Goal: Task Accomplishment & Management: Manage account settings

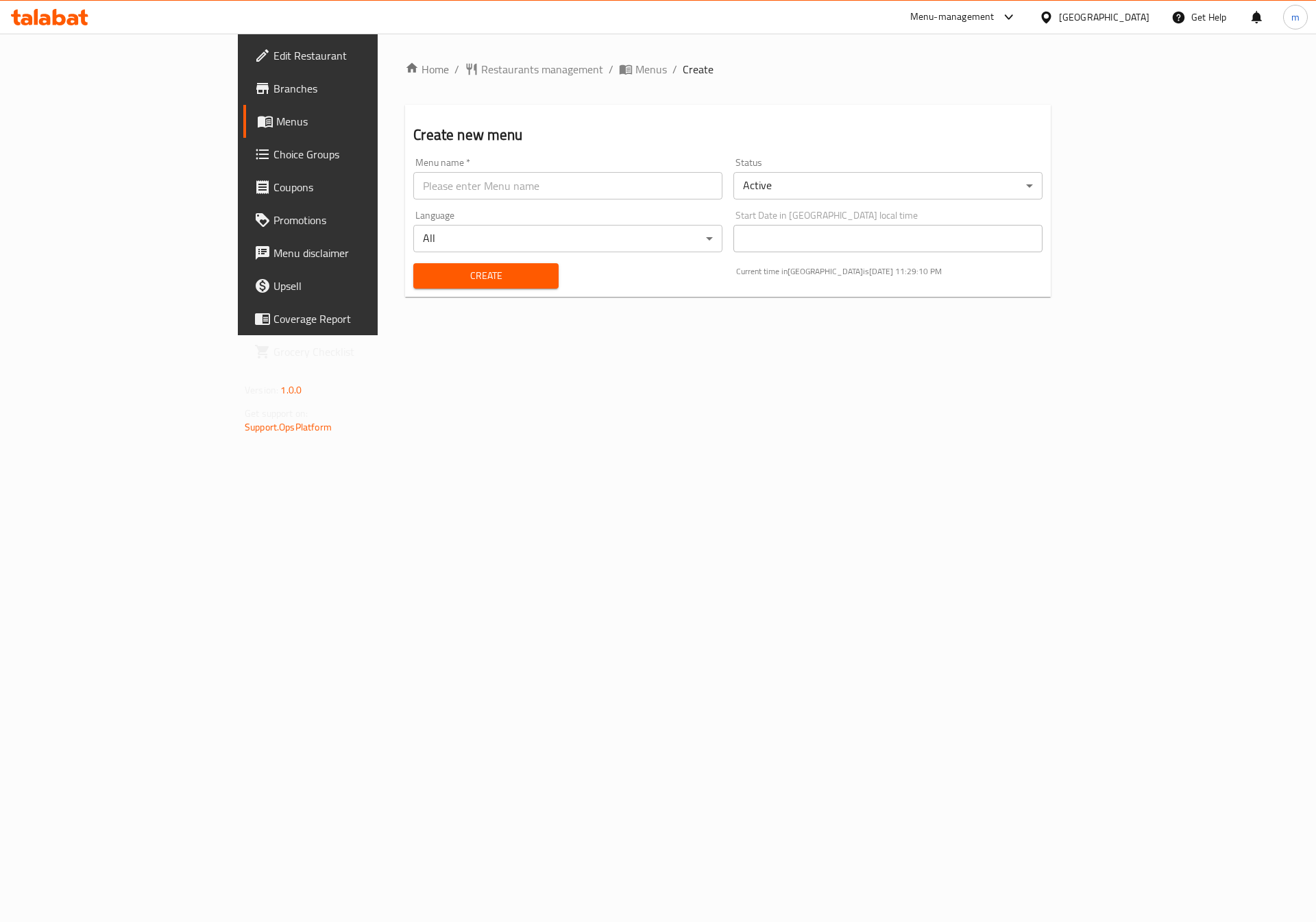
click at [276, 120] on span "Menus" at bounding box center [362, 121] width 171 height 17
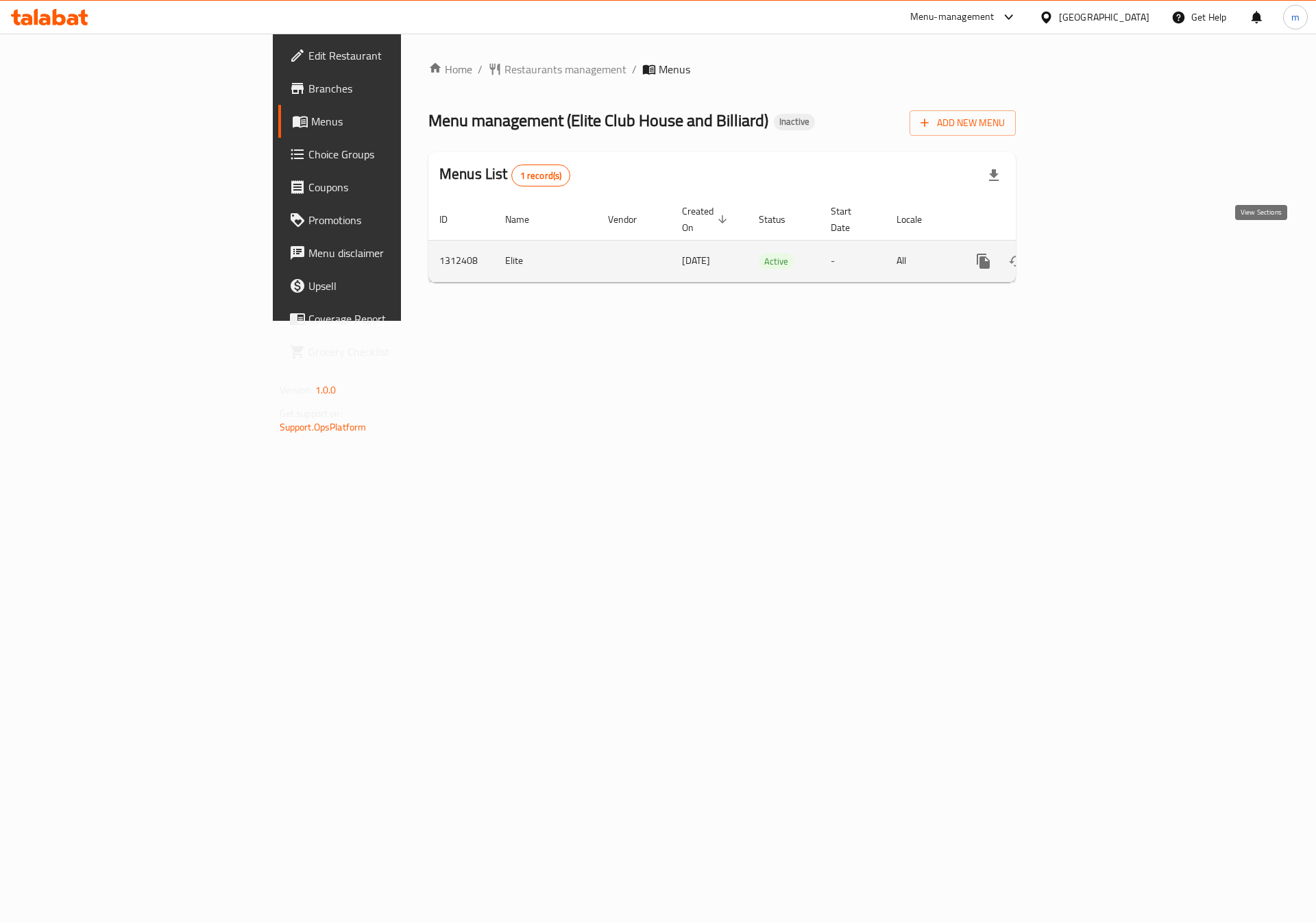
click at [1091, 253] on icon "enhanced table" at bounding box center [1083, 261] width 17 height 17
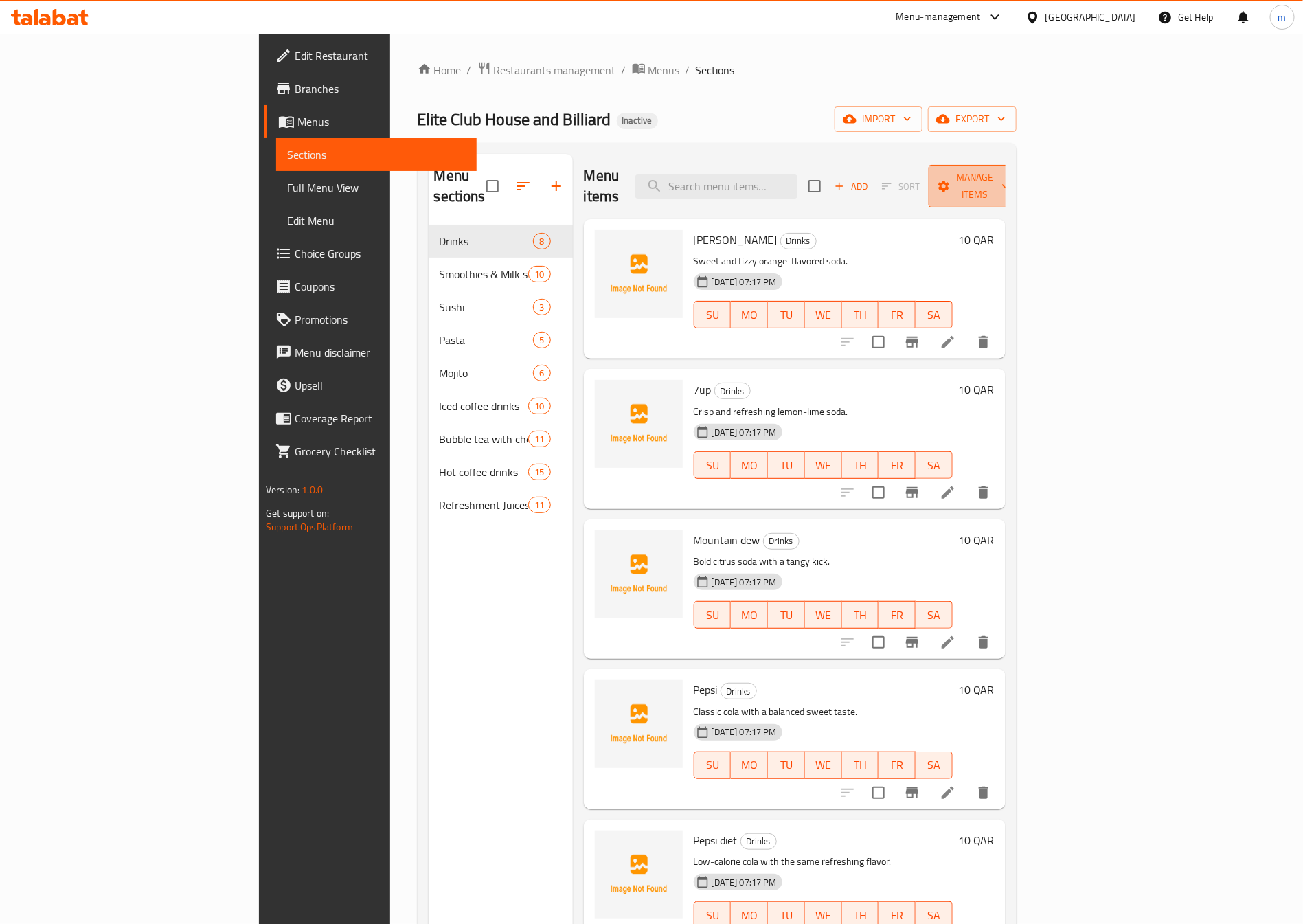
click at [1010, 184] on span "Manage items" at bounding box center [975, 185] width 70 height 34
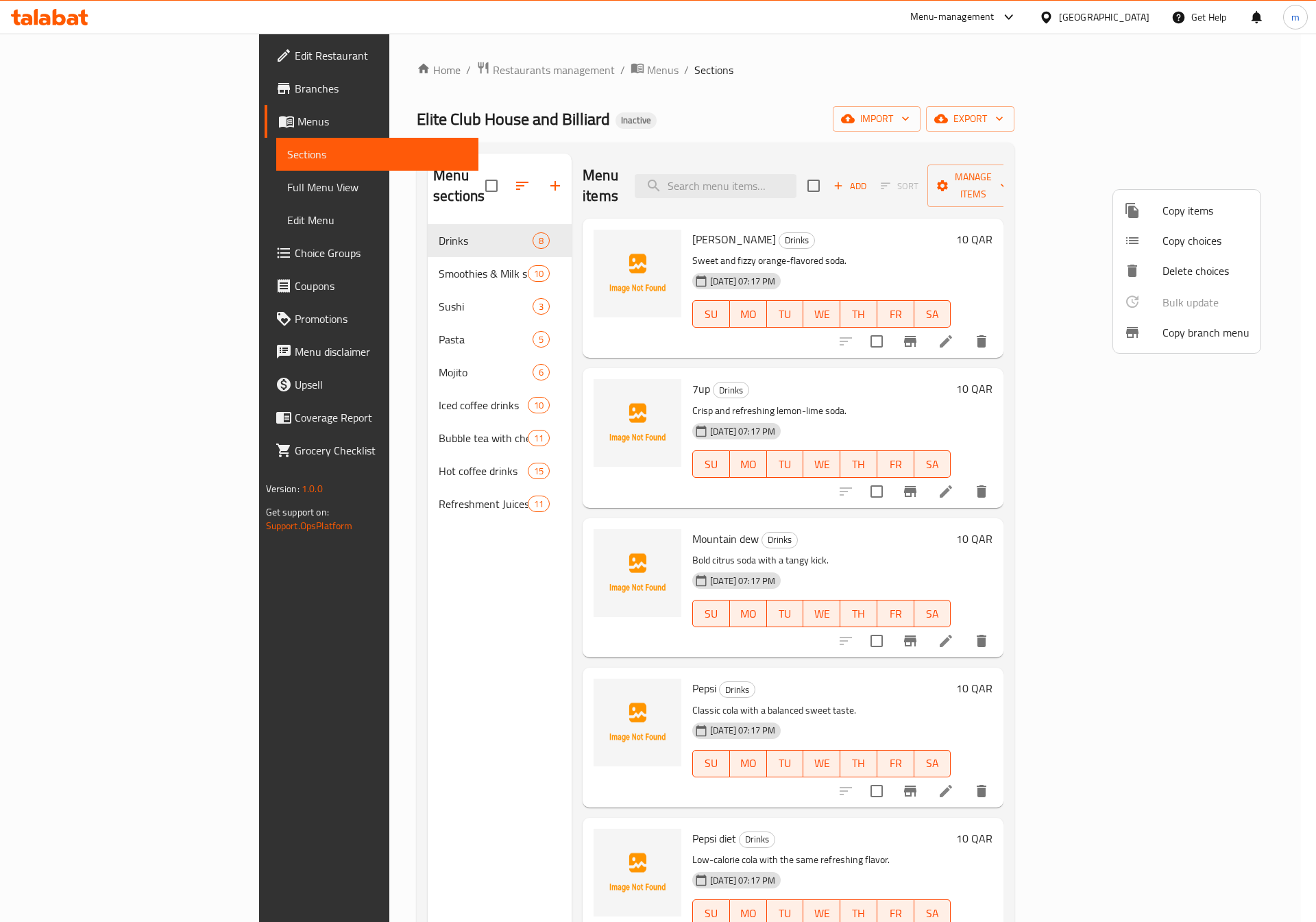
click at [984, 122] on div at bounding box center [658, 461] width 1316 height 922
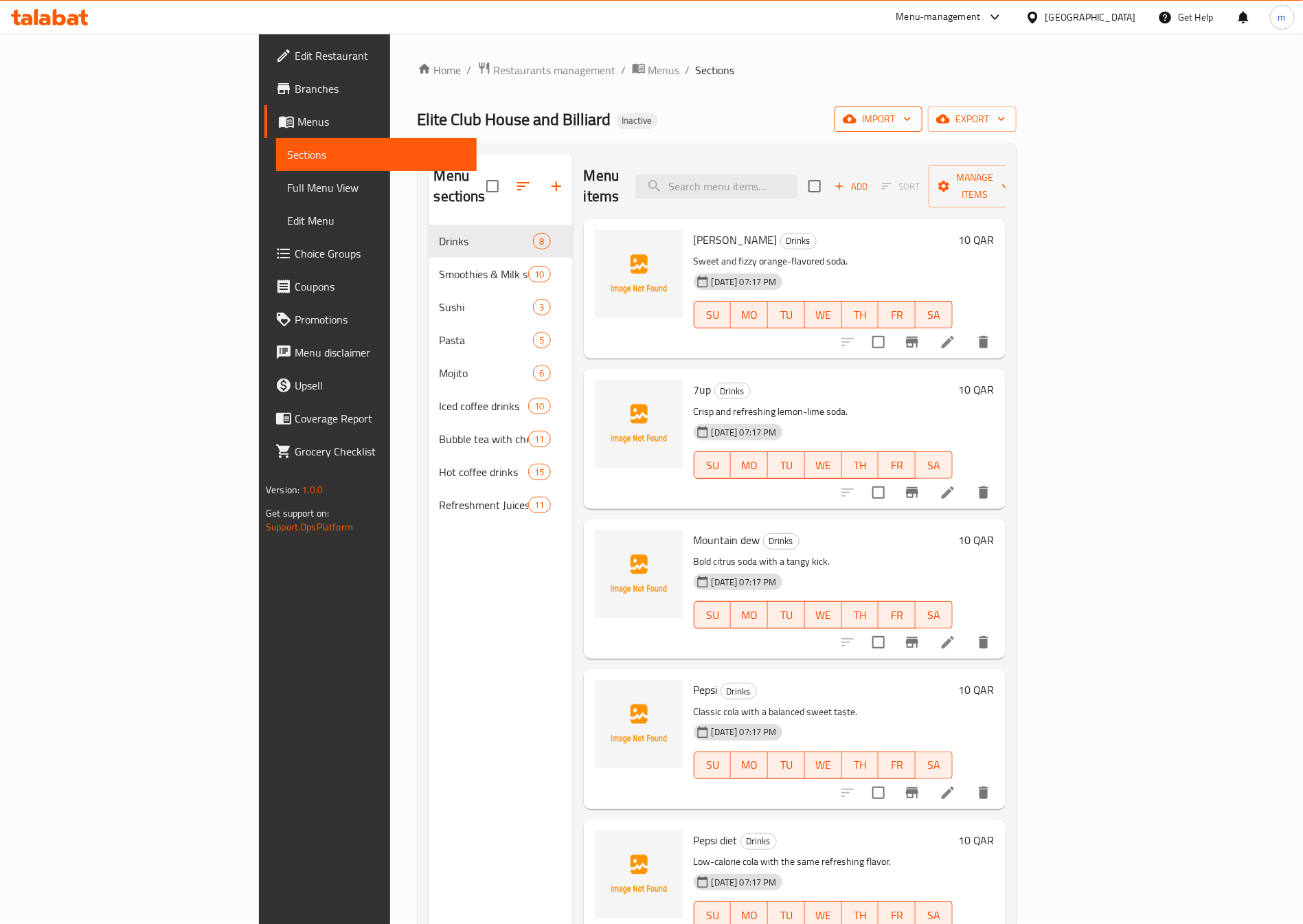
click at [856, 121] on icon "button" at bounding box center [850, 119] width 14 height 9
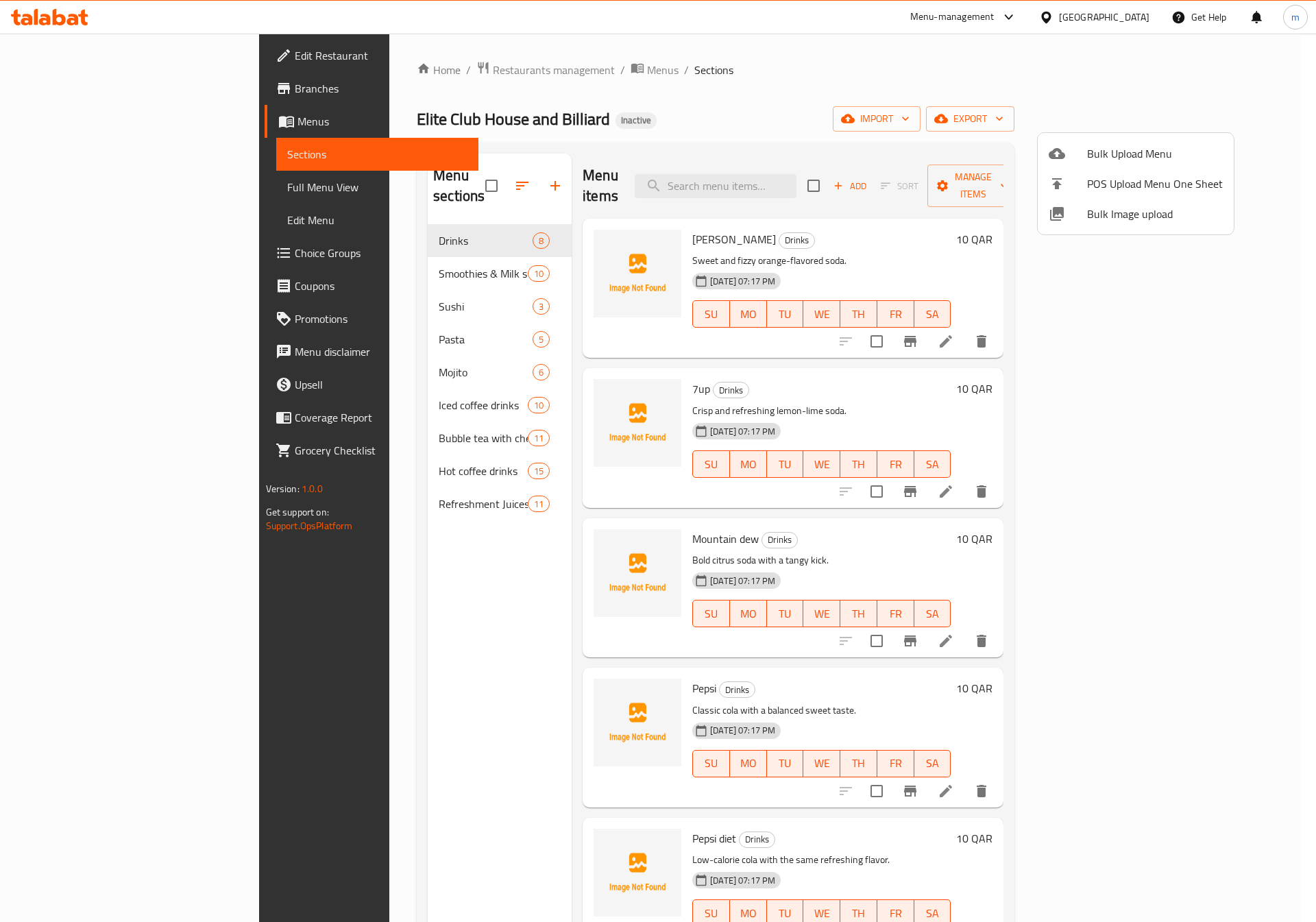
click at [1243, 111] on div at bounding box center [658, 461] width 1316 height 922
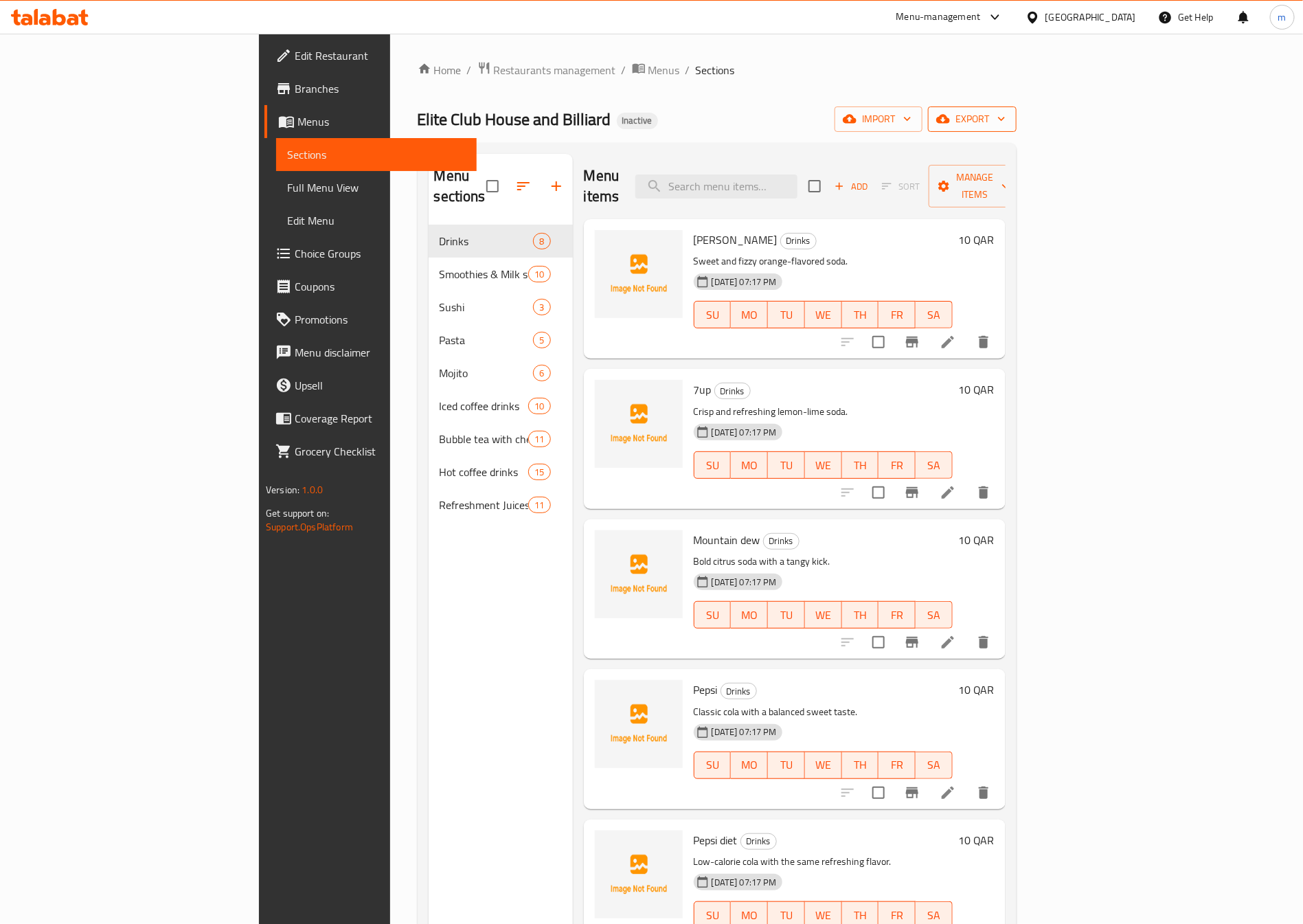
click at [1006, 113] on span "export" at bounding box center [972, 119] width 67 height 17
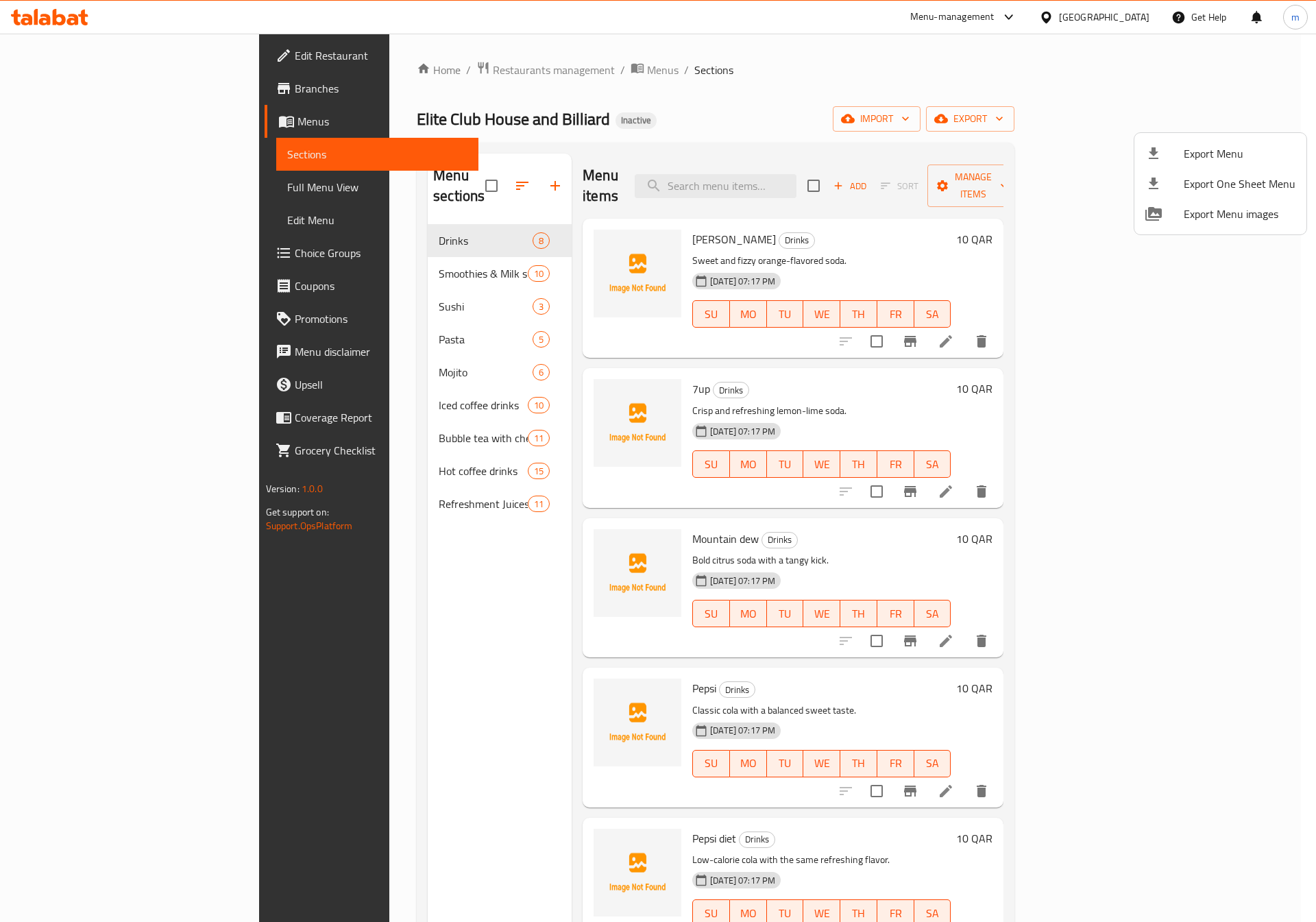
click at [496, 172] on div at bounding box center [658, 461] width 1316 height 922
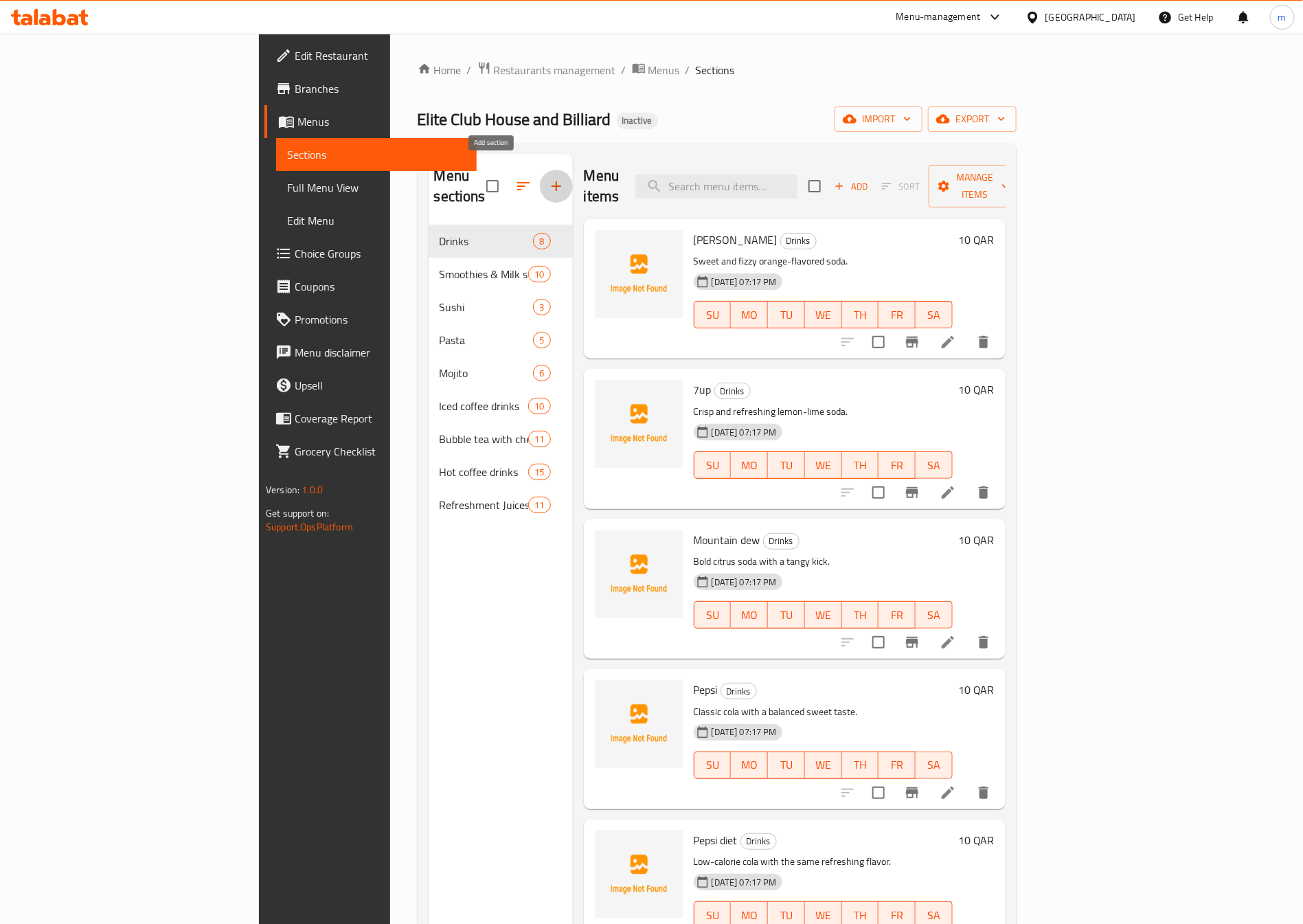
click at [548, 178] on icon "button" at bounding box center [556, 186] width 17 height 17
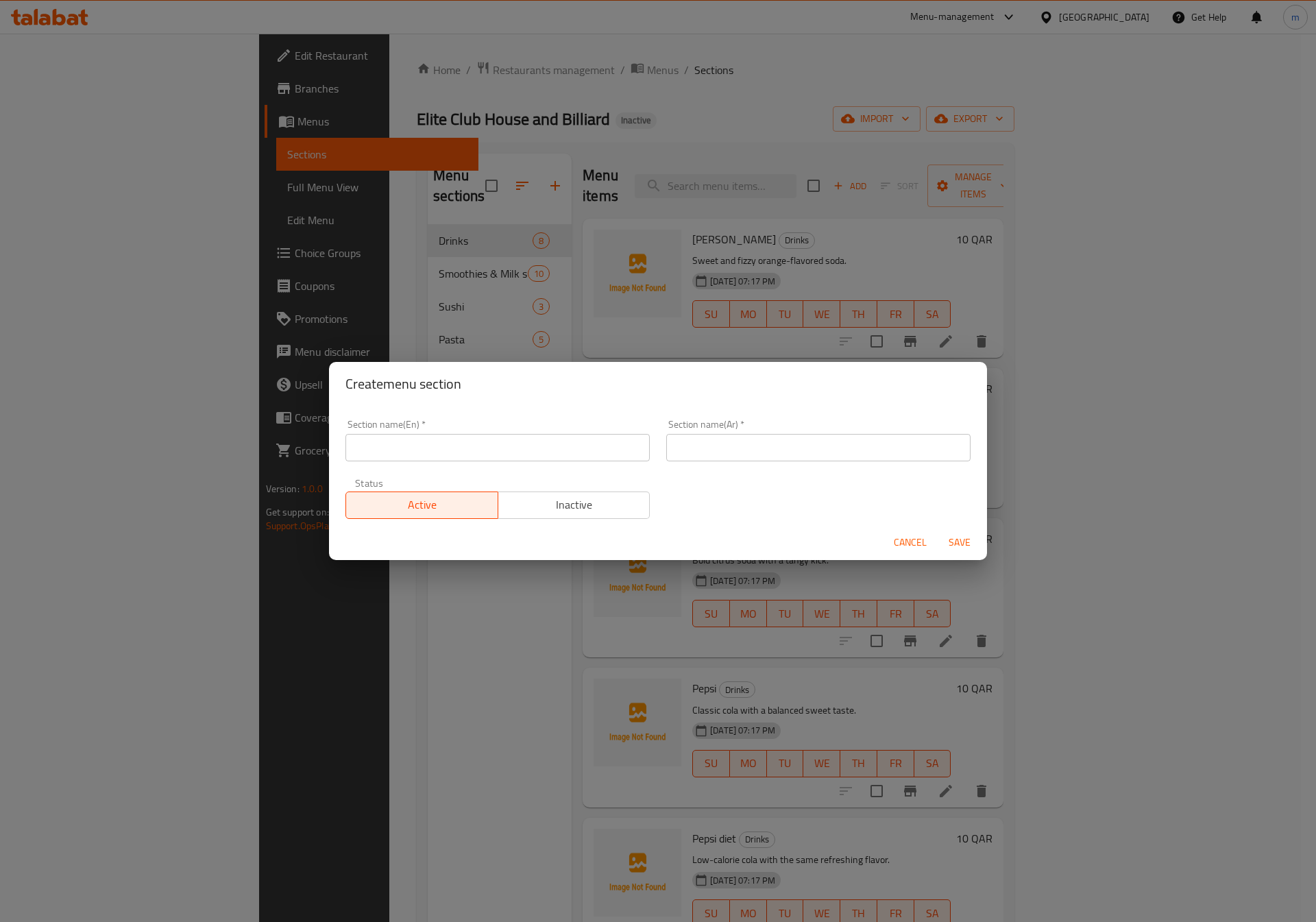
click at [947, 116] on div "Create menu section Section name(En)   * Section name(En) * Section name(Ar)   …" at bounding box center [658, 461] width 1316 height 922
click at [929, 535] on button "Cancel" at bounding box center [910, 543] width 44 height 26
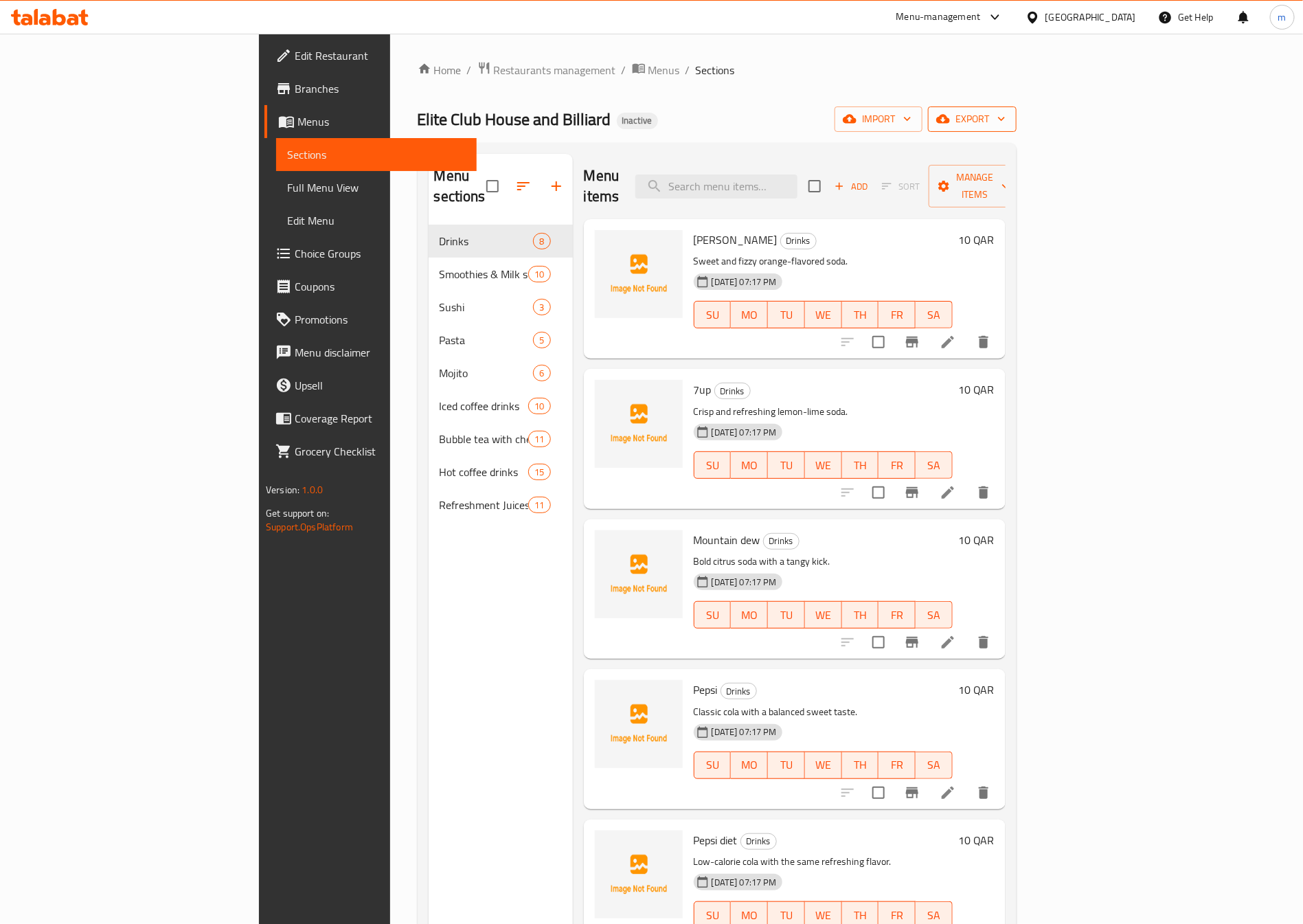
click at [1006, 116] on span "export" at bounding box center [972, 119] width 67 height 17
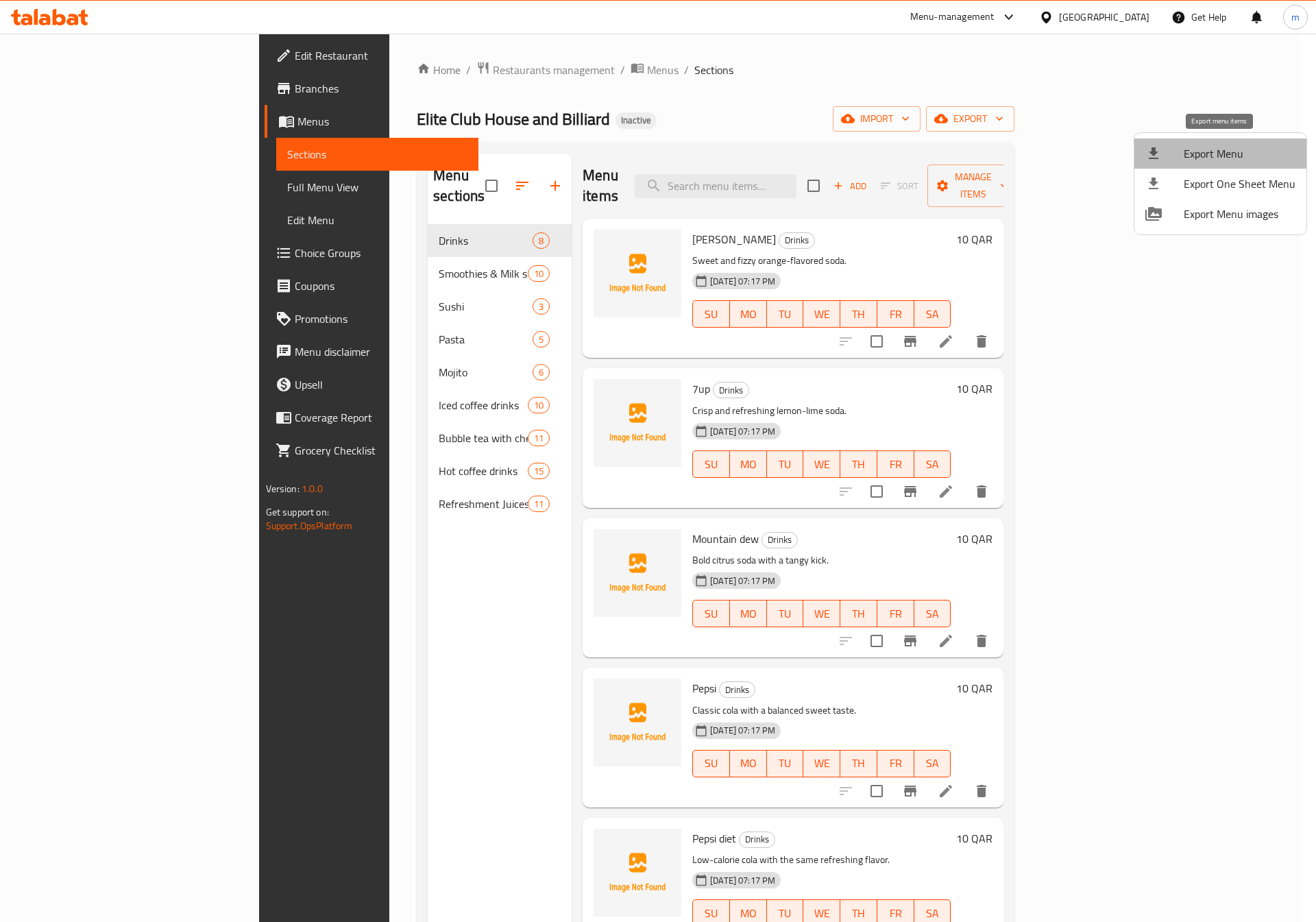
click at [1226, 155] on span "Export Menu" at bounding box center [1240, 154] width 112 height 17
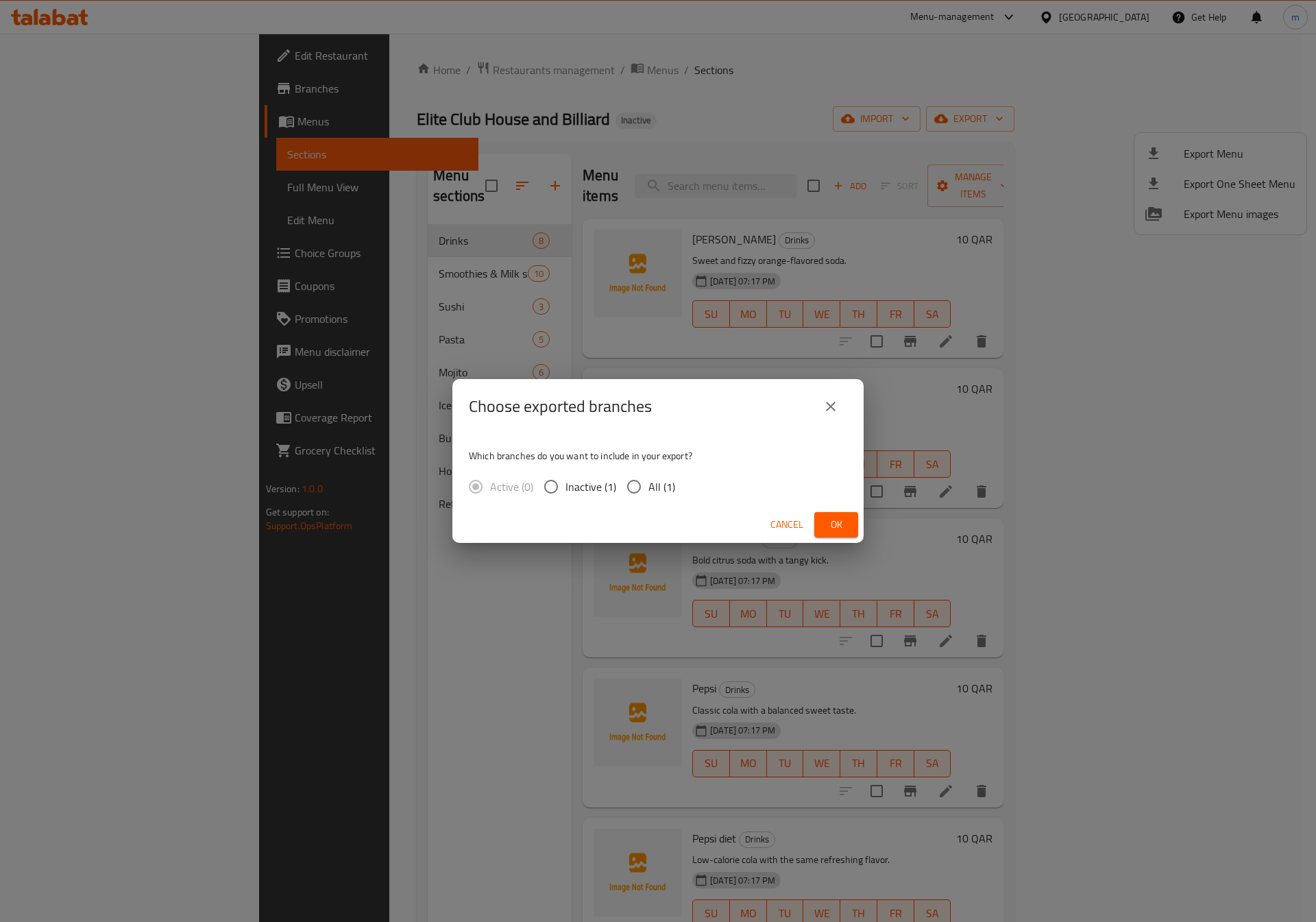
click at [626, 484] on input "All (1)" at bounding box center [634, 486] width 29 height 29
radio input "true"
click at [821, 527] on button "Ok" at bounding box center [836, 524] width 44 height 26
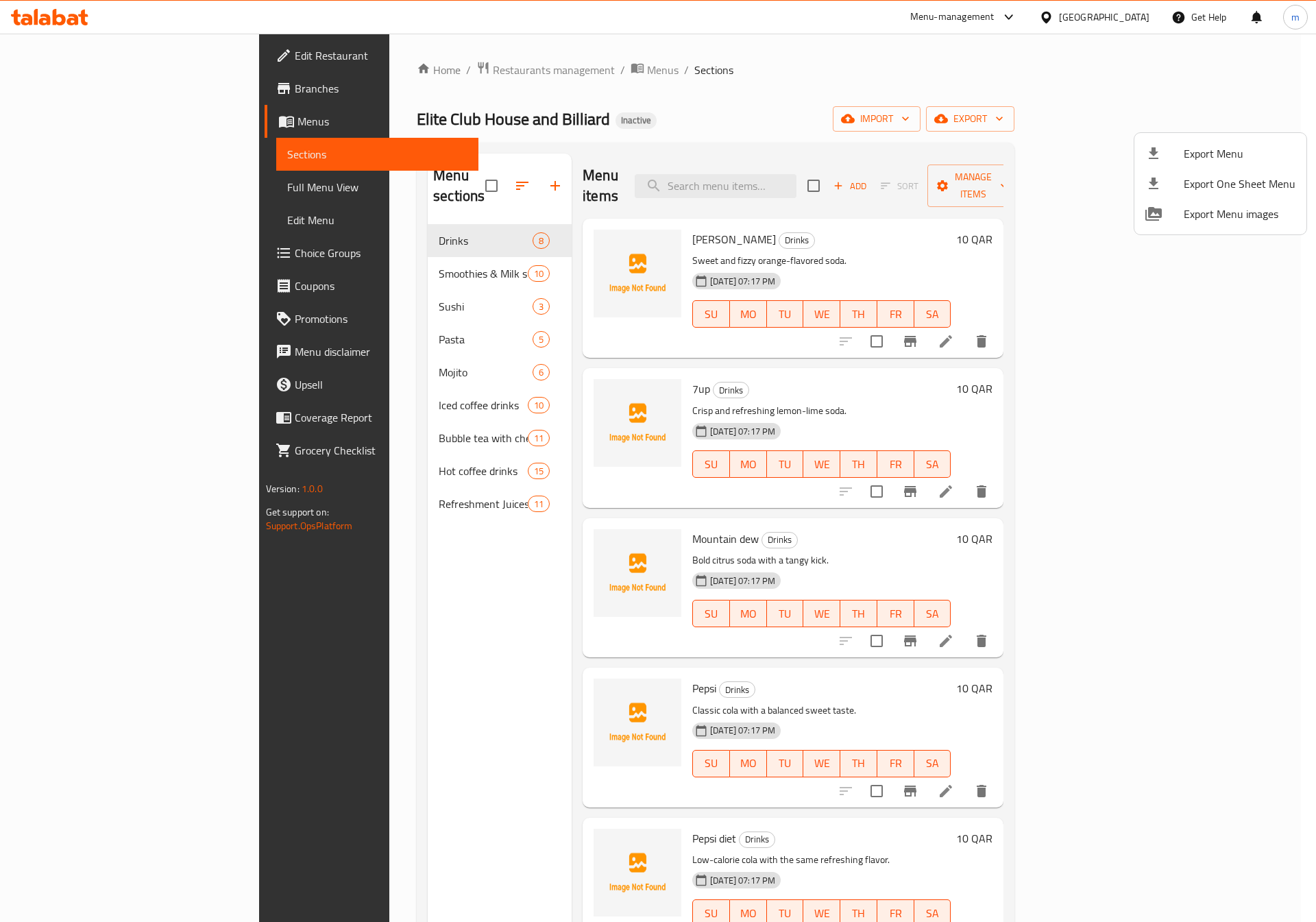
click at [1226, 69] on div at bounding box center [658, 461] width 1316 height 922
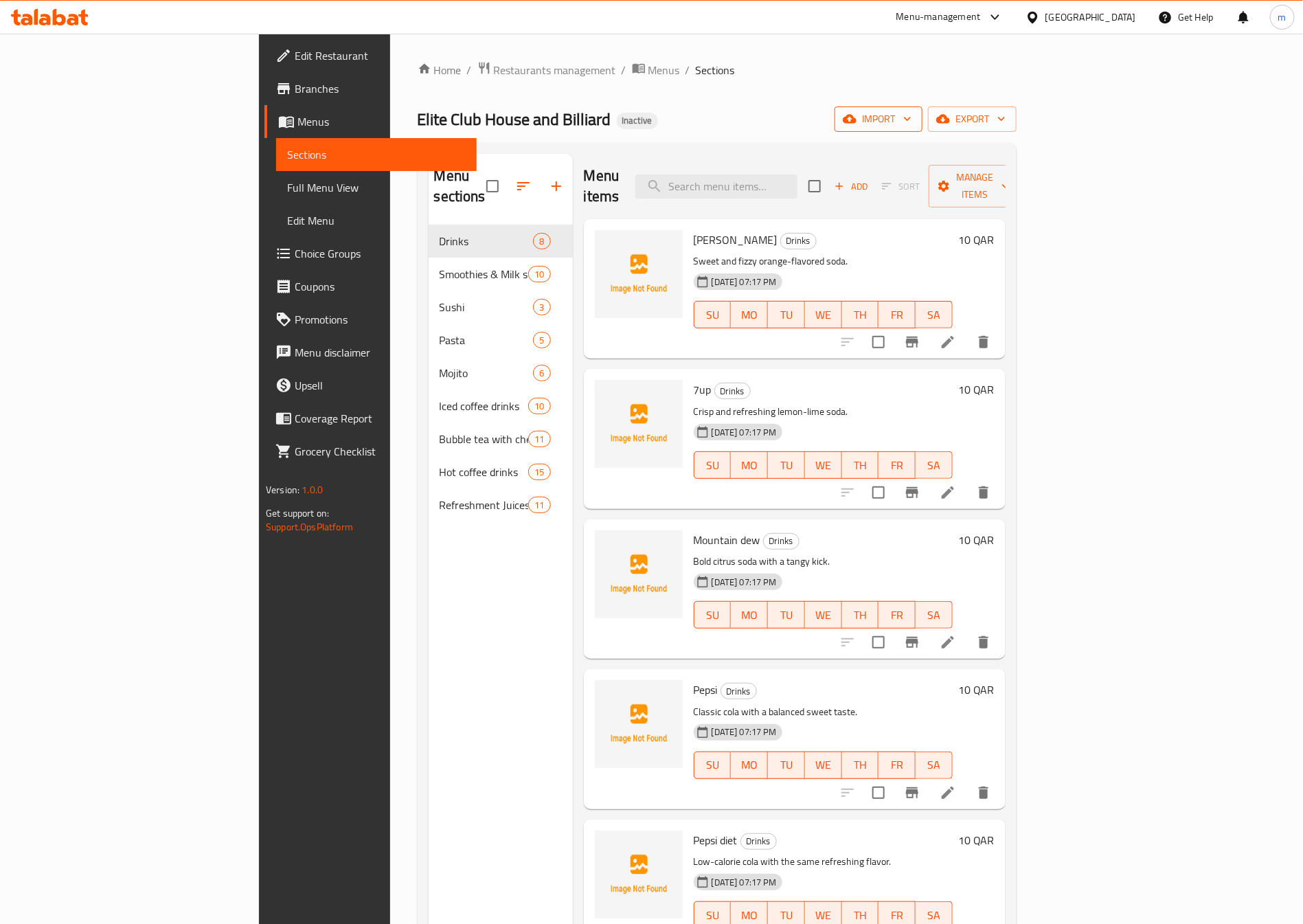
click at [911, 121] on span "import" at bounding box center [878, 119] width 66 height 17
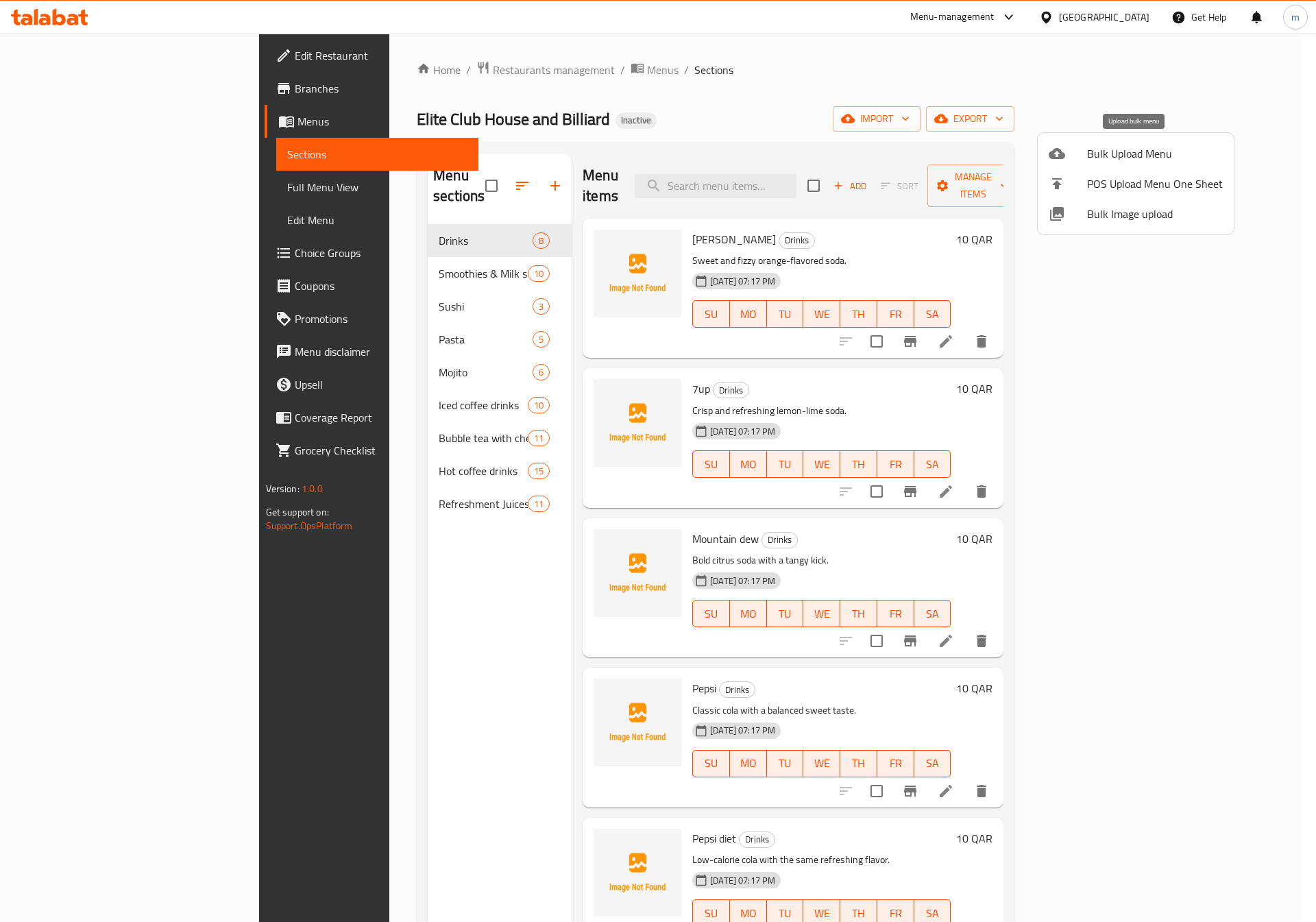
click at [1111, 153] on span "Bulk Upload Menu" at bounding box center [1155, 154] width 136 height 17
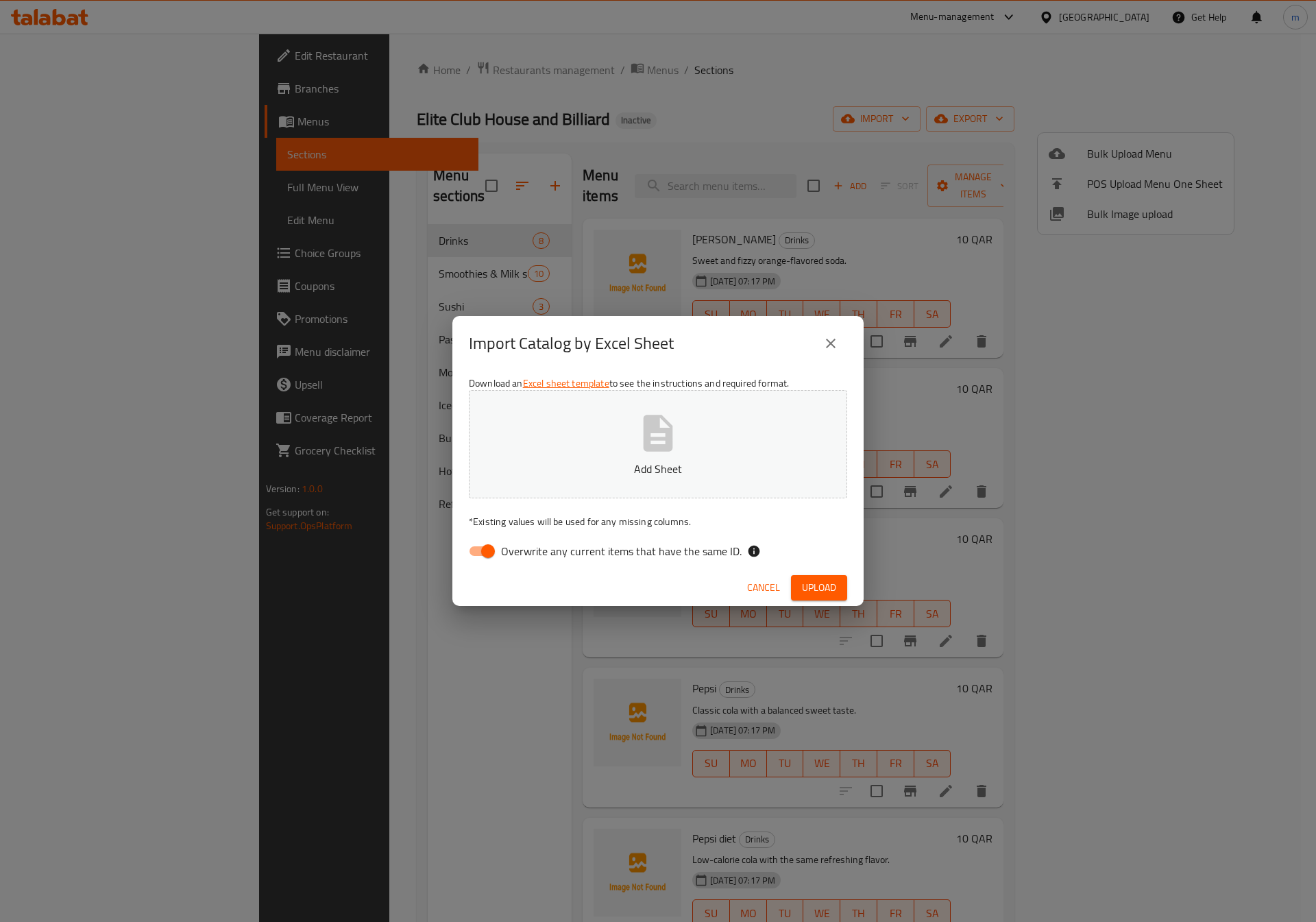
click at [477, 544] on input "Overwrite any current items that have the same ID." at bounding box center [488, 551] width 78 height 26
checkbox input "false"
click at [835, 586] on span "Upload" at bounding box center [819, 588] width 34 height 17
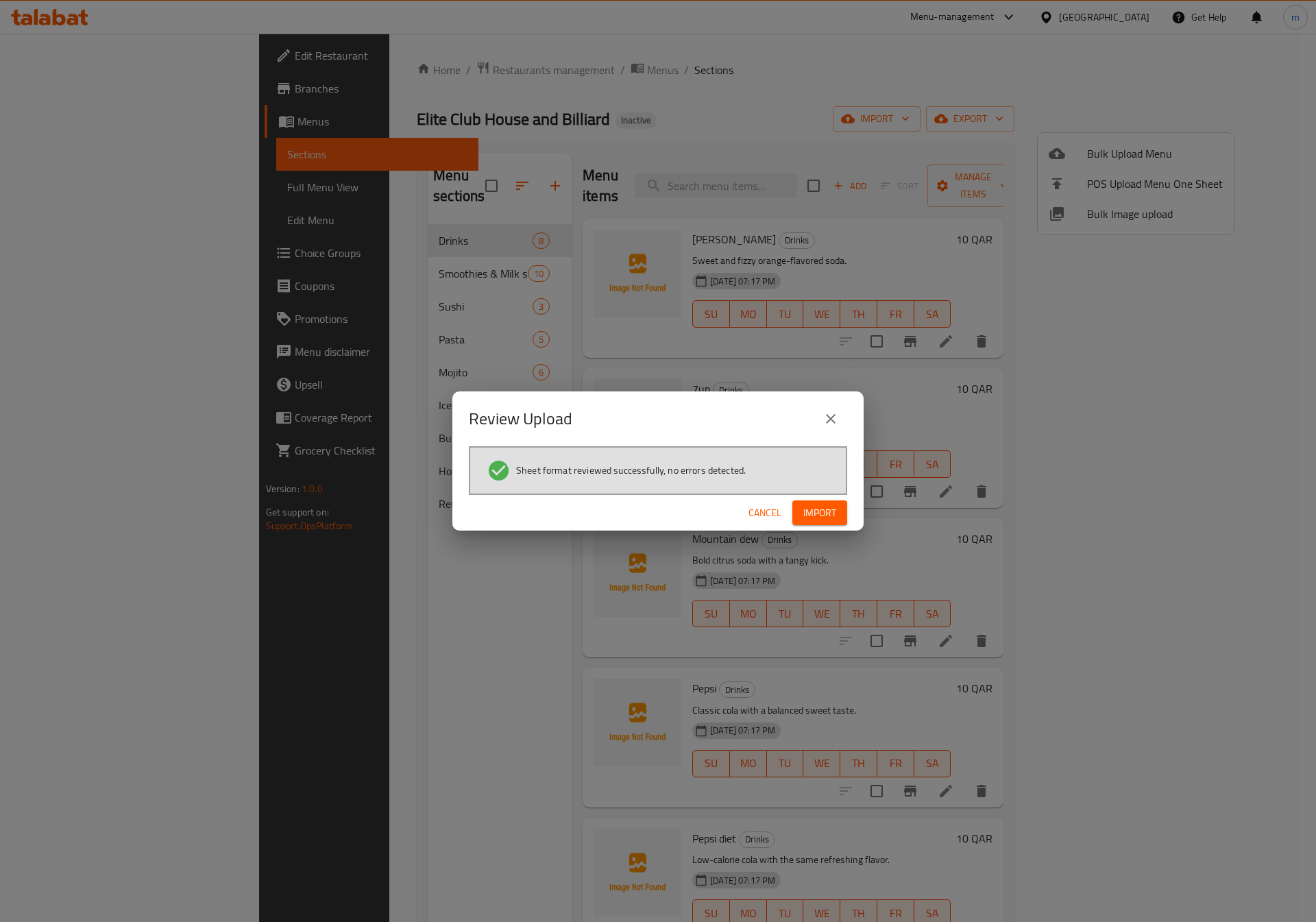
click at [817, 500] on button "Import" at bounding box center [820, 513] width 55 height 26
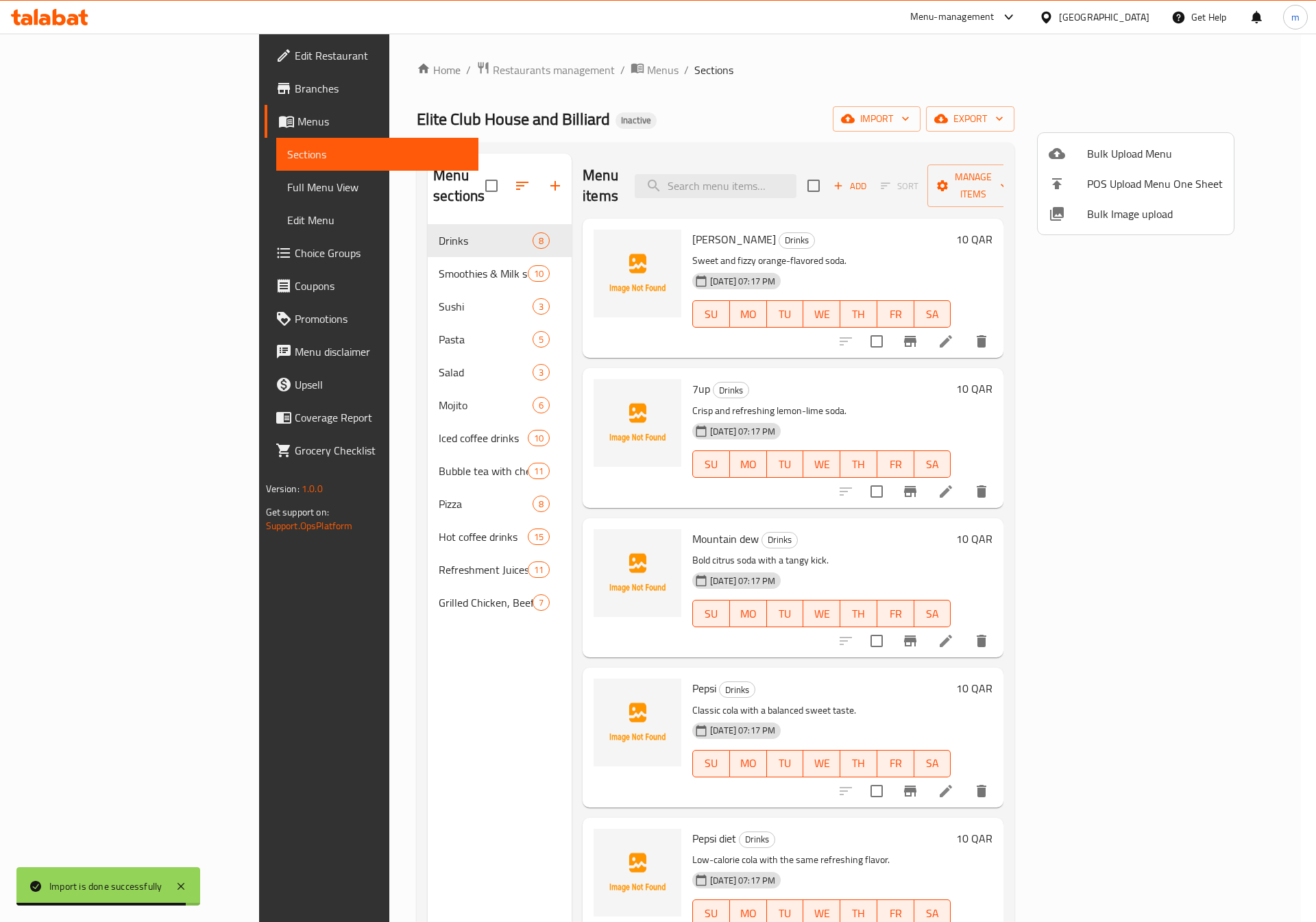
click at [80, 192] on div at bounding box center [658, 461] width 1316 height 922
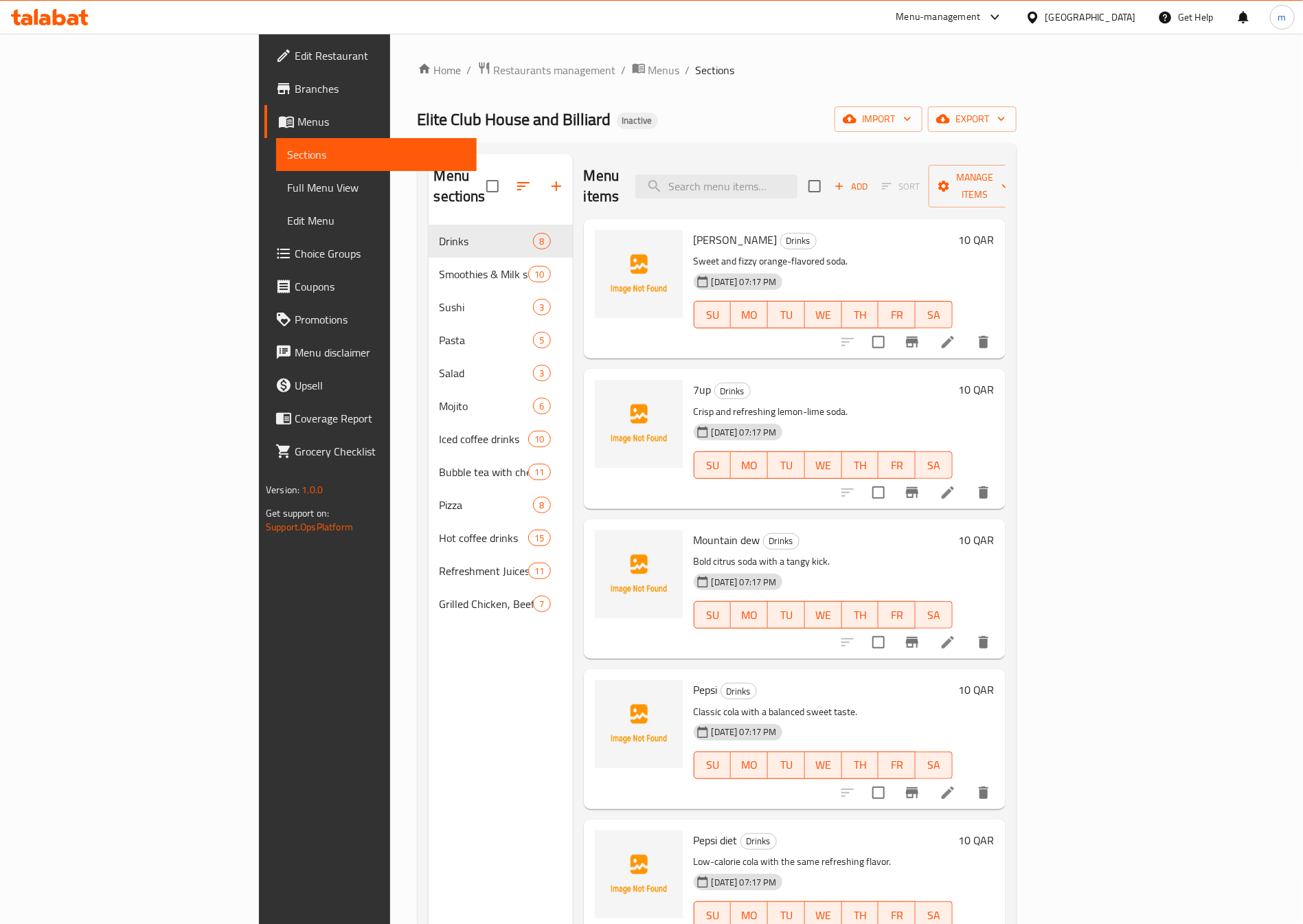
click at [287, 182] on span "Full Menu View" at bounding box center [376, 188] width 179 height 17
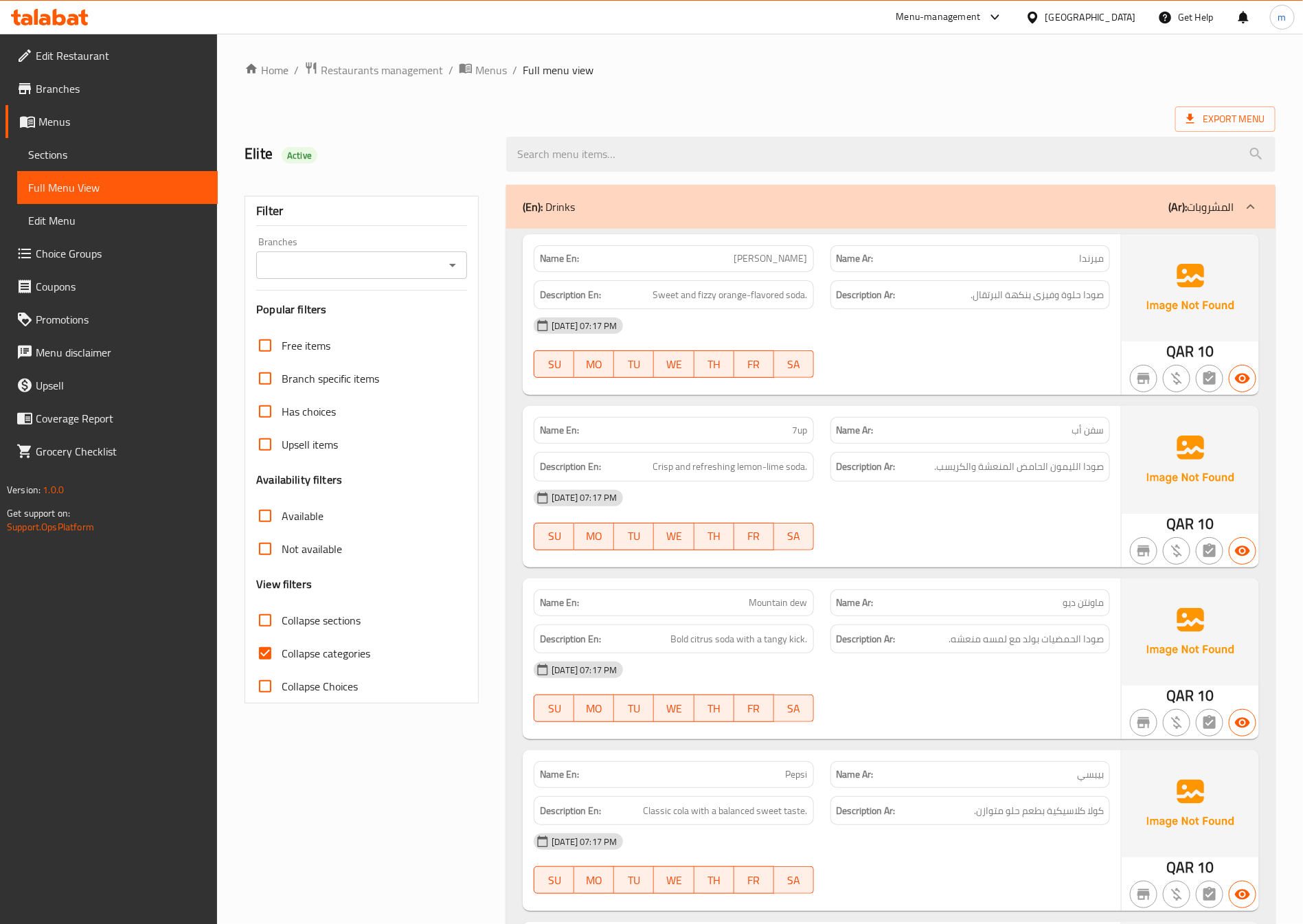
click at [319, 660] on span "Collapse categories" at bounding box center [326, 654] width 89 height 17
click at [282, 660] on input "Collapse categories" at bounding box center [265, 654] width 33 height 33
checkbox input "false"
click at [585, 208] on div "(En): Drinks (Ar): المشروبات" at bounding box center [879, 207] width 712 height 17
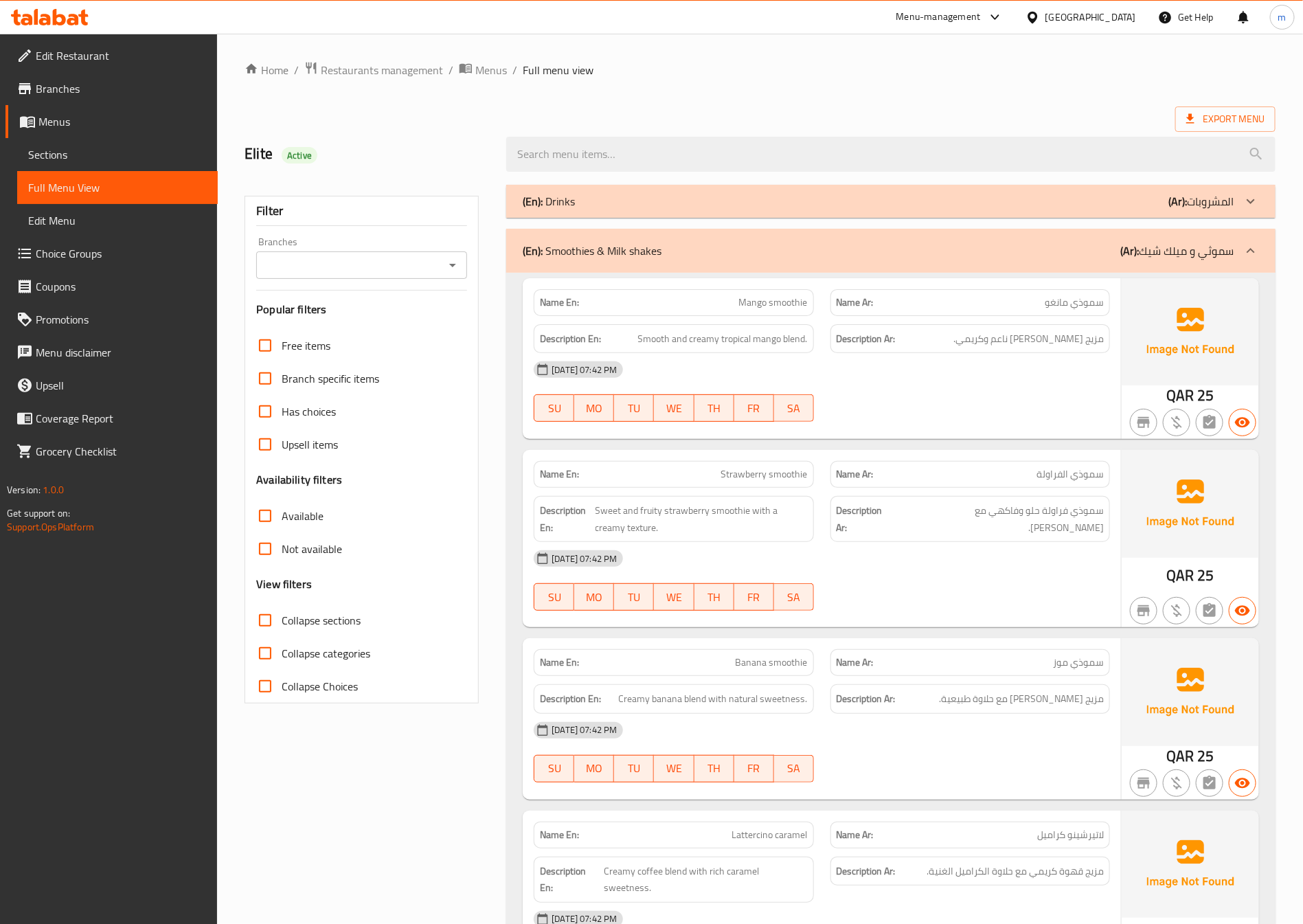
click at [616, 259] on p "(En): Smoothies & Milk shakes" at bounding box center [592, 251] width 139 height 17
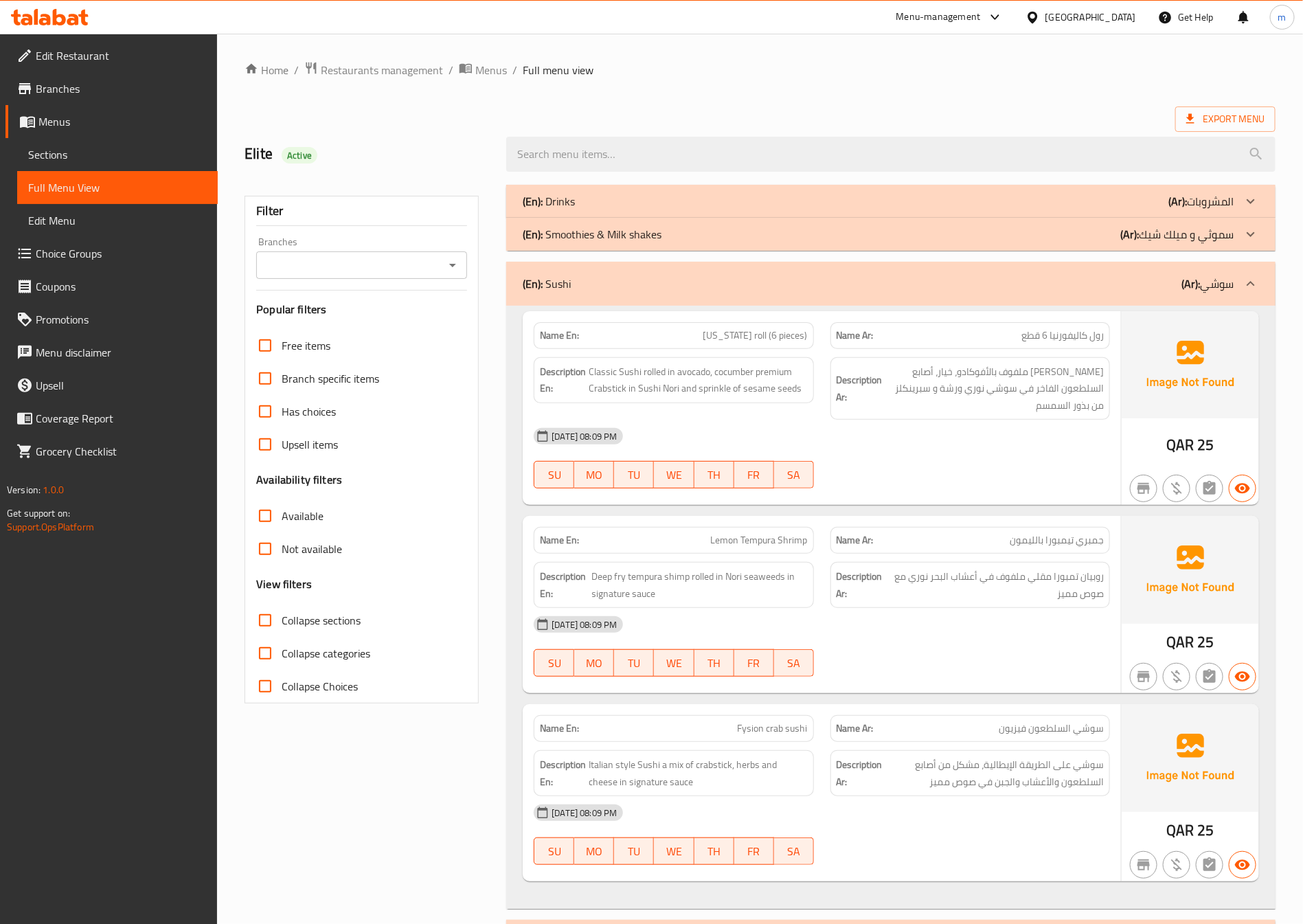
click at [609, 287] on div "(En): [PERSON_NAME] (Ar): سوشي" at bounding box center [879, 284] width 712 height 17
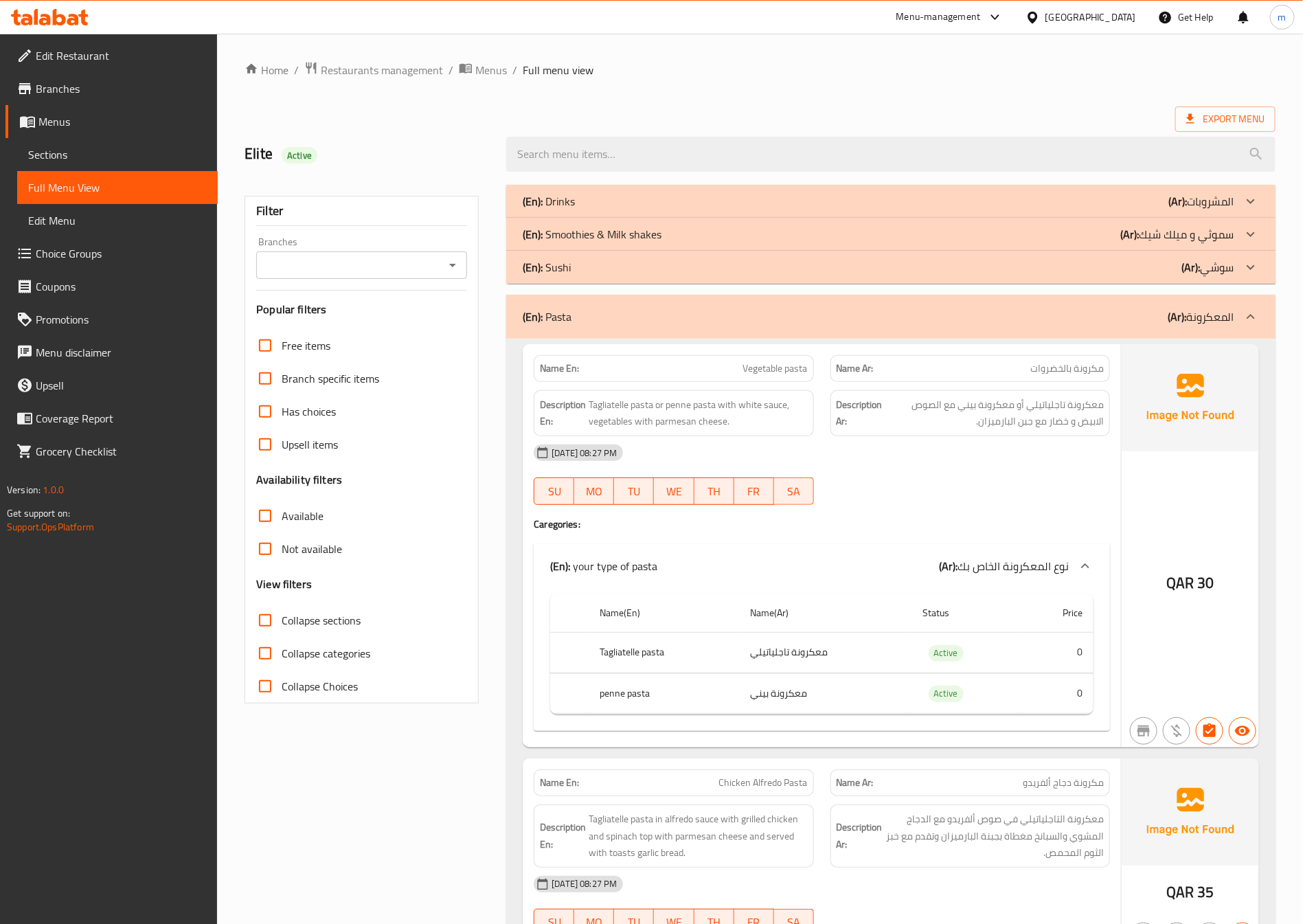
click at [594, 328] on div "(En): Pasta (Ar): المعكرونة" at bounding box center [891, 316] width 769 height 44
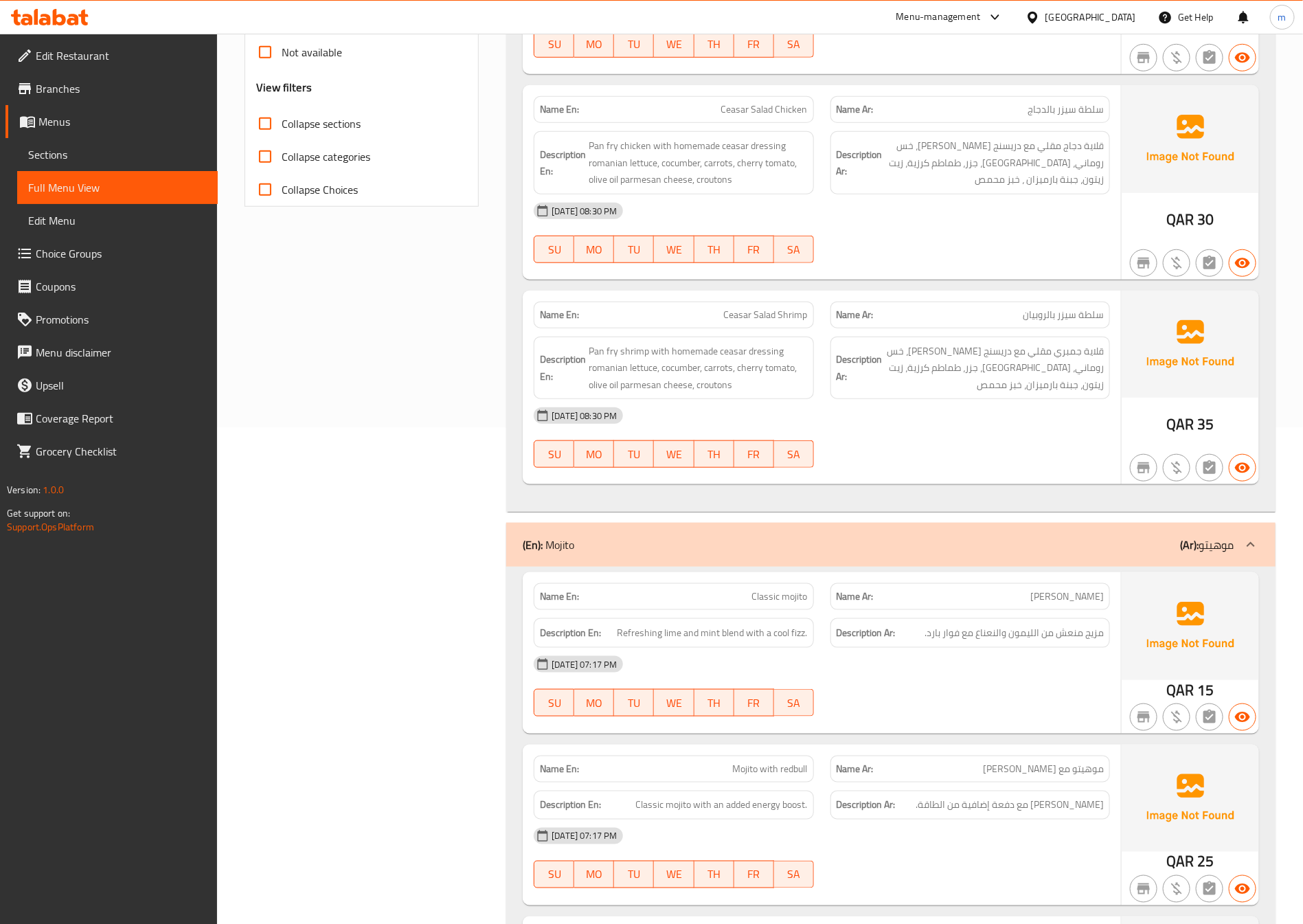
scroll to position [516, 0]
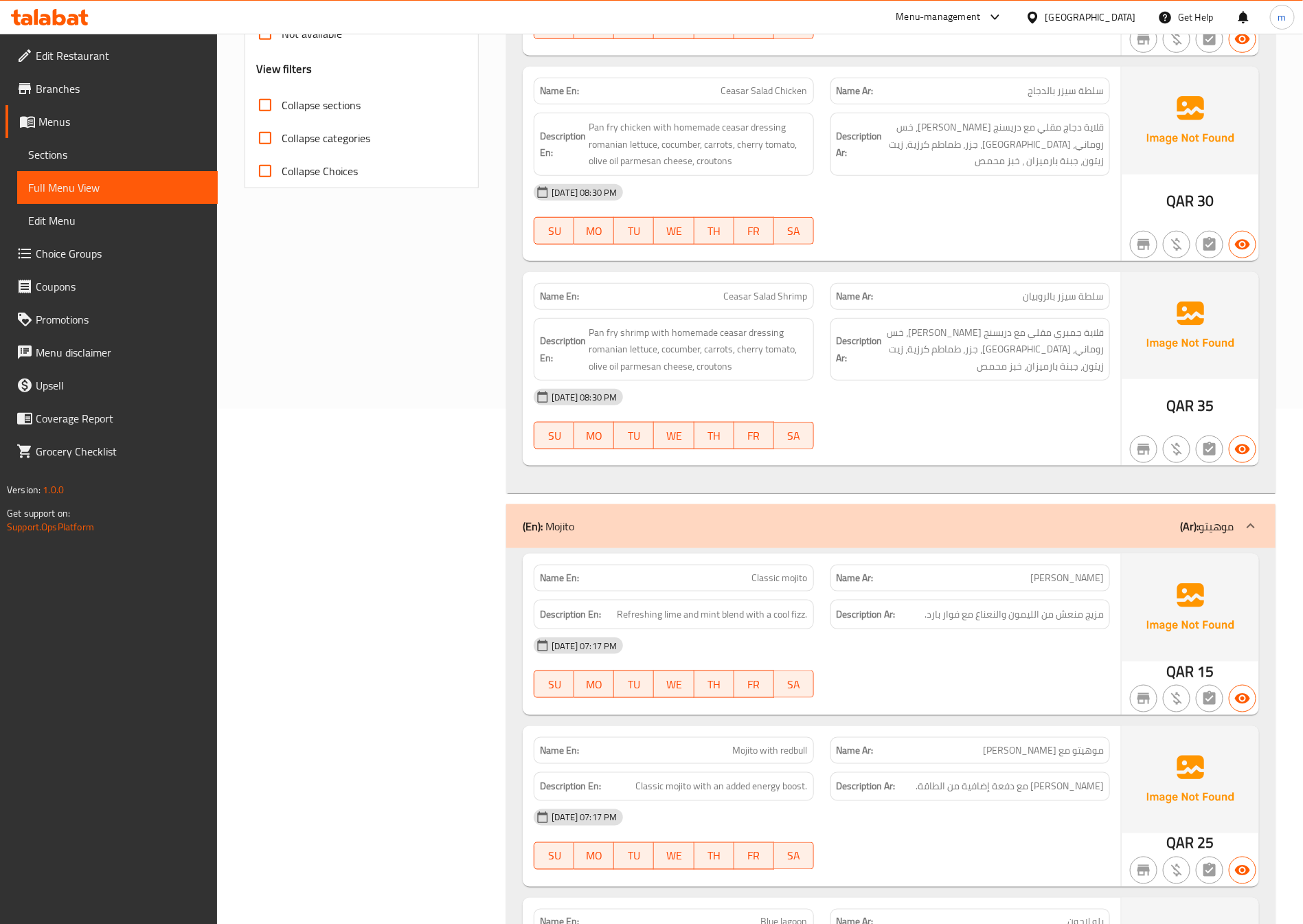
click at [602, 526] on div "(En): Mojito (Ar): موهيتو" at bounding box center [879, 526] width 712 height 17
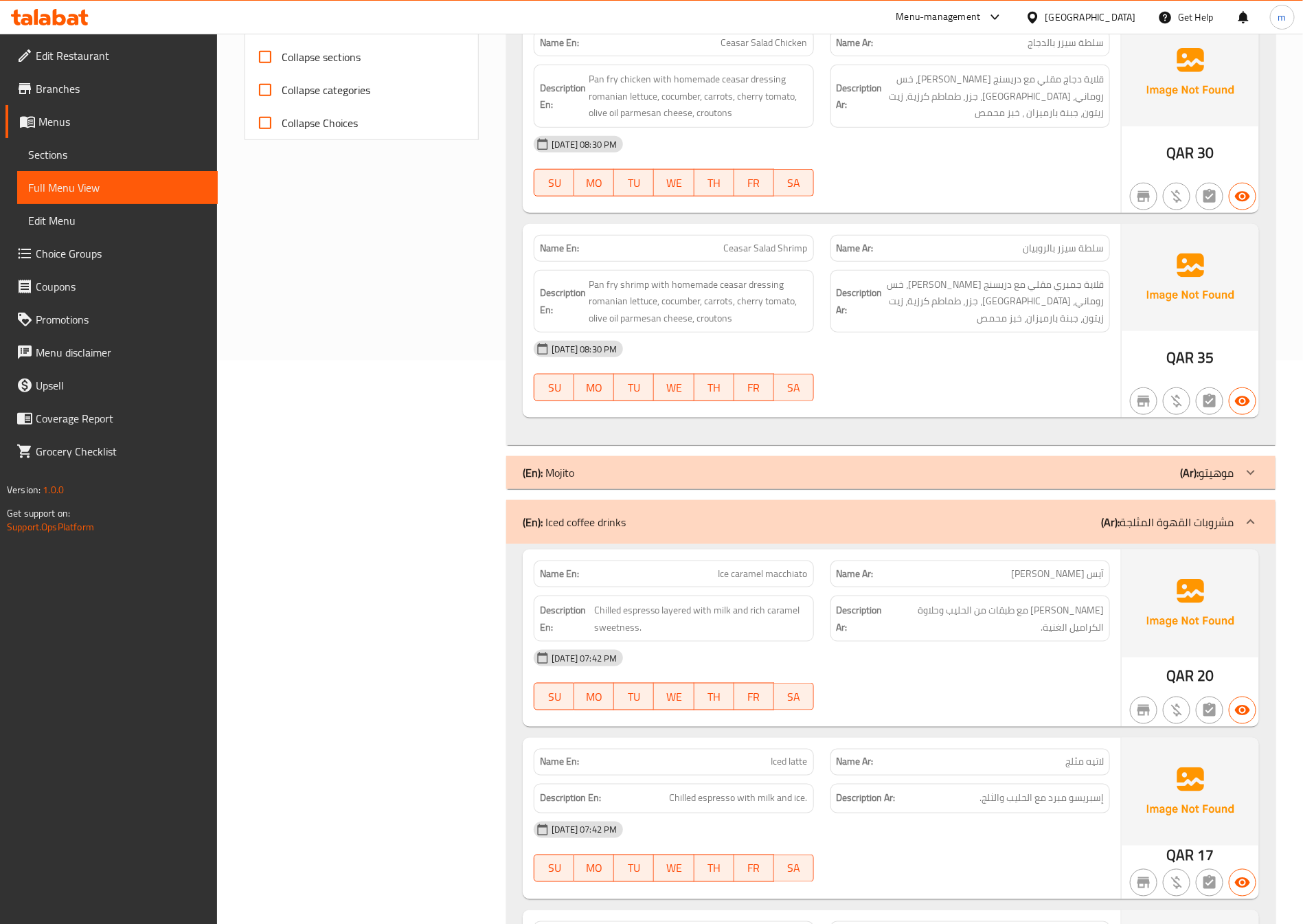
scroll to position [619, 0]
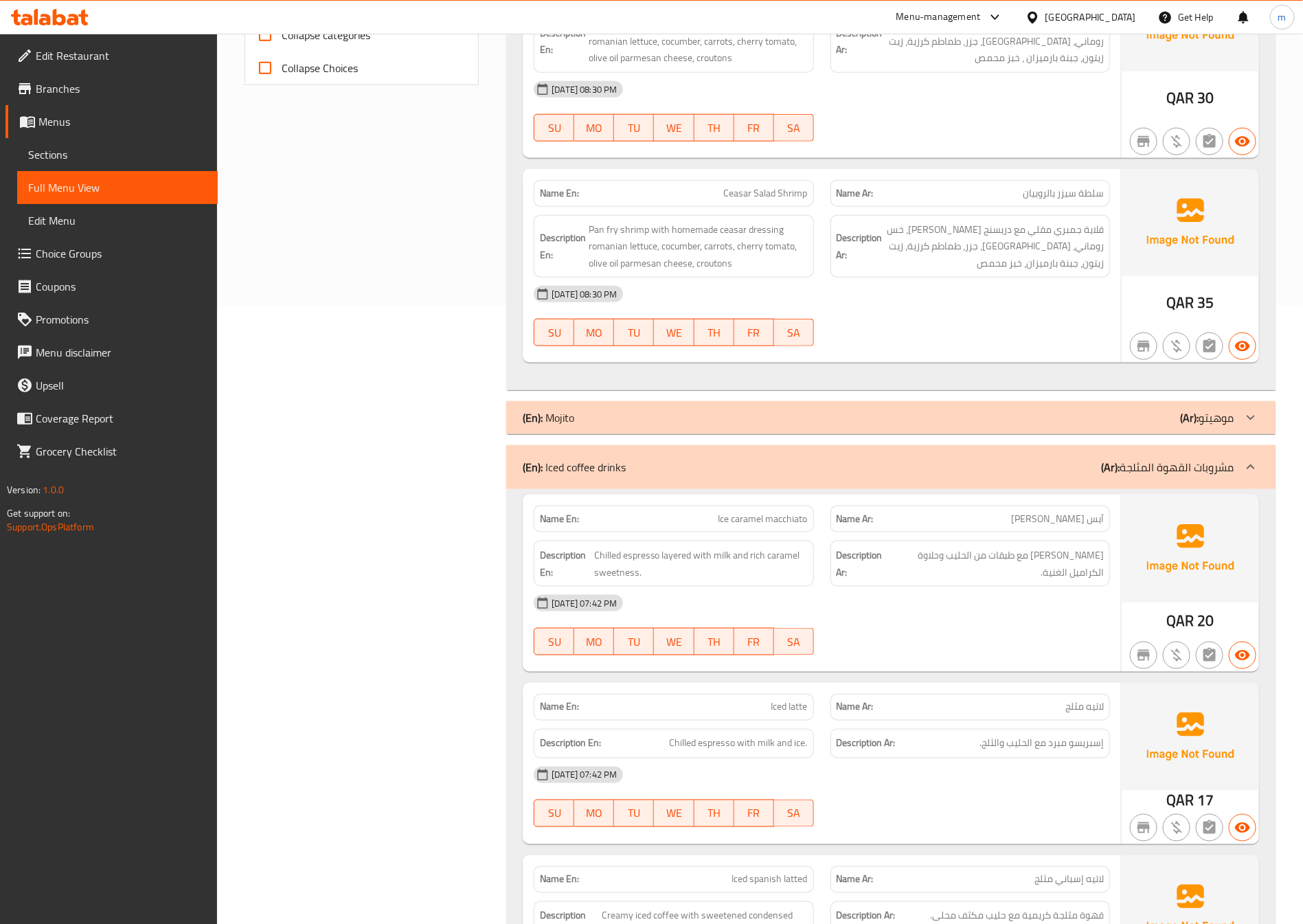
click at [590, 476] on p "(En): Iced coffee drinks" at bounding box center [575, 467] width 103 height 17
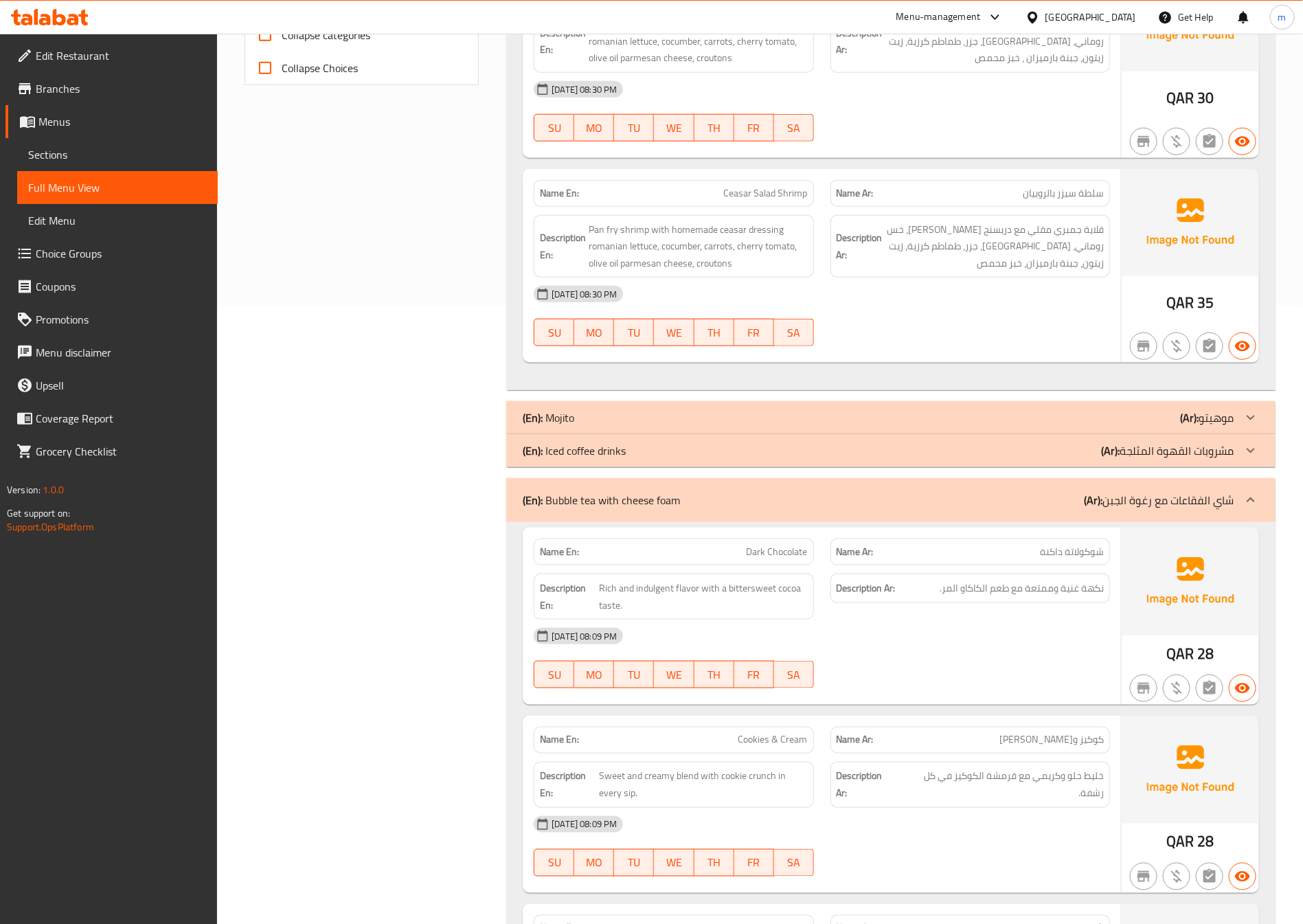
click at [586, 505] on p "(En): Bubble tea with cheese foam" at bounding box center [601, 501] width 157 height 17
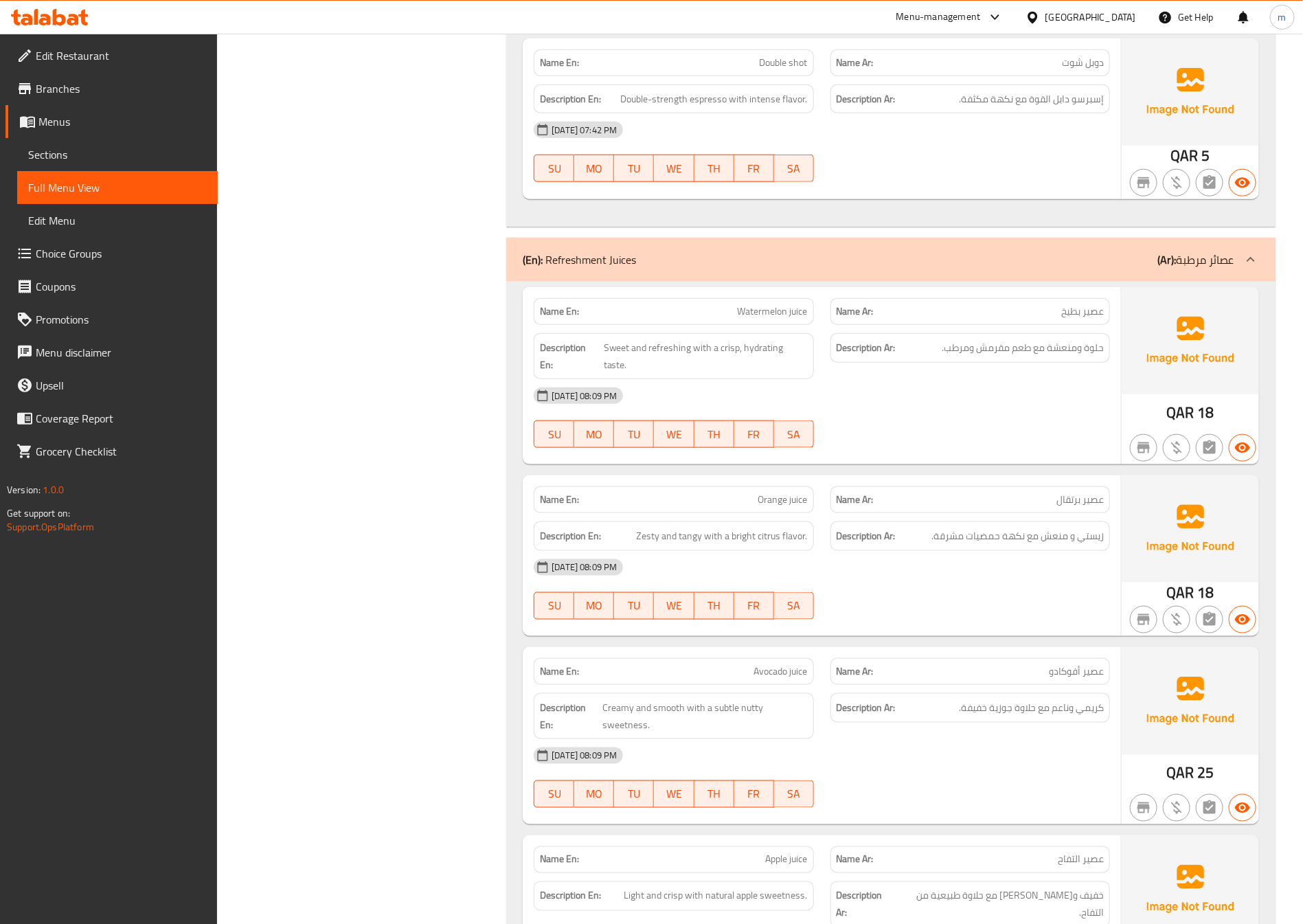
scroll to position [8349, 0]
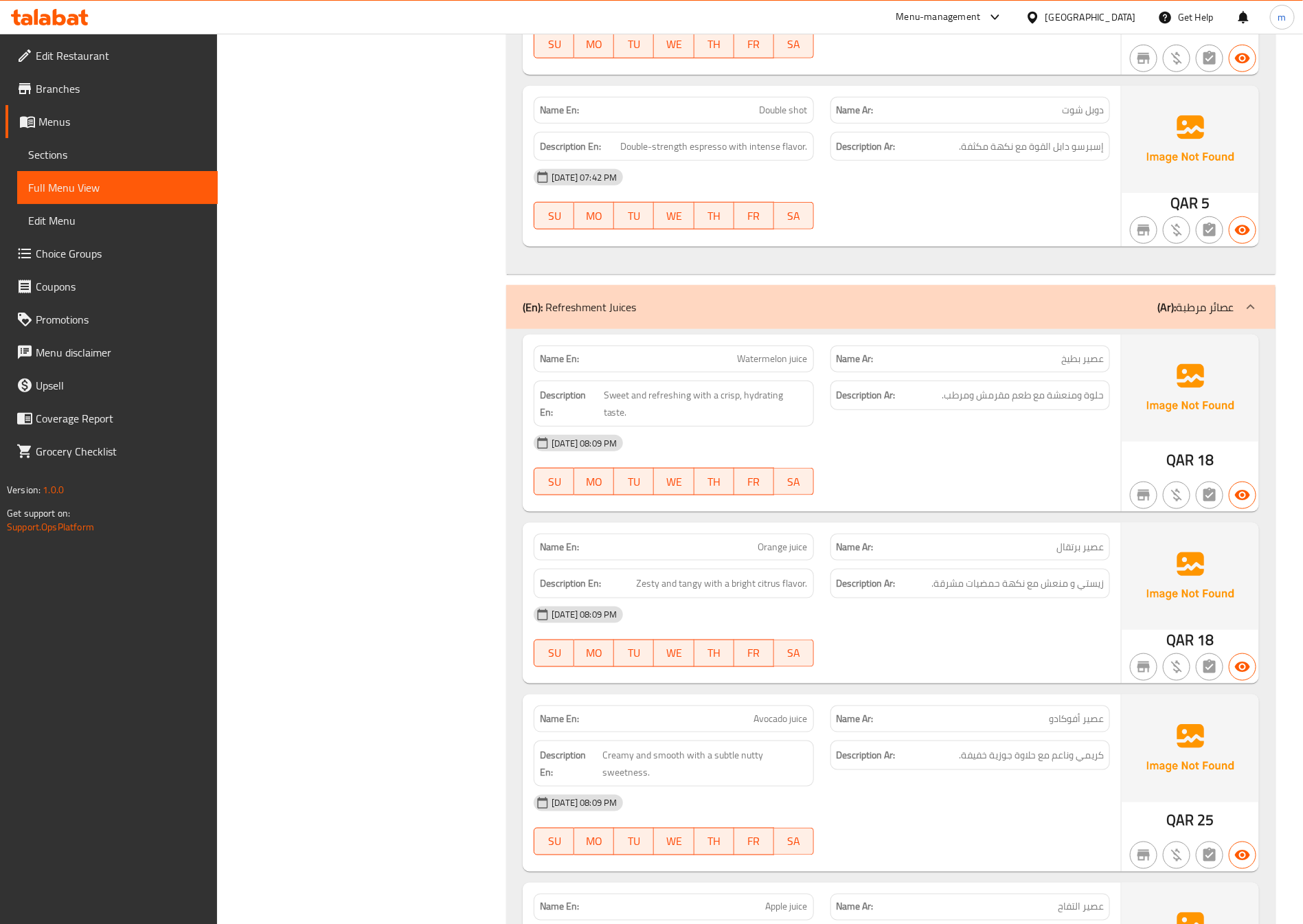
drag, startPoint x: 630, startPoint y: 345, endPoint x: 659, endPoint y: 489, distance: 146.9
click at [630, 315] on p "(En): Refreshment Juices" at bounding box center [580, 307] width 113 height 17
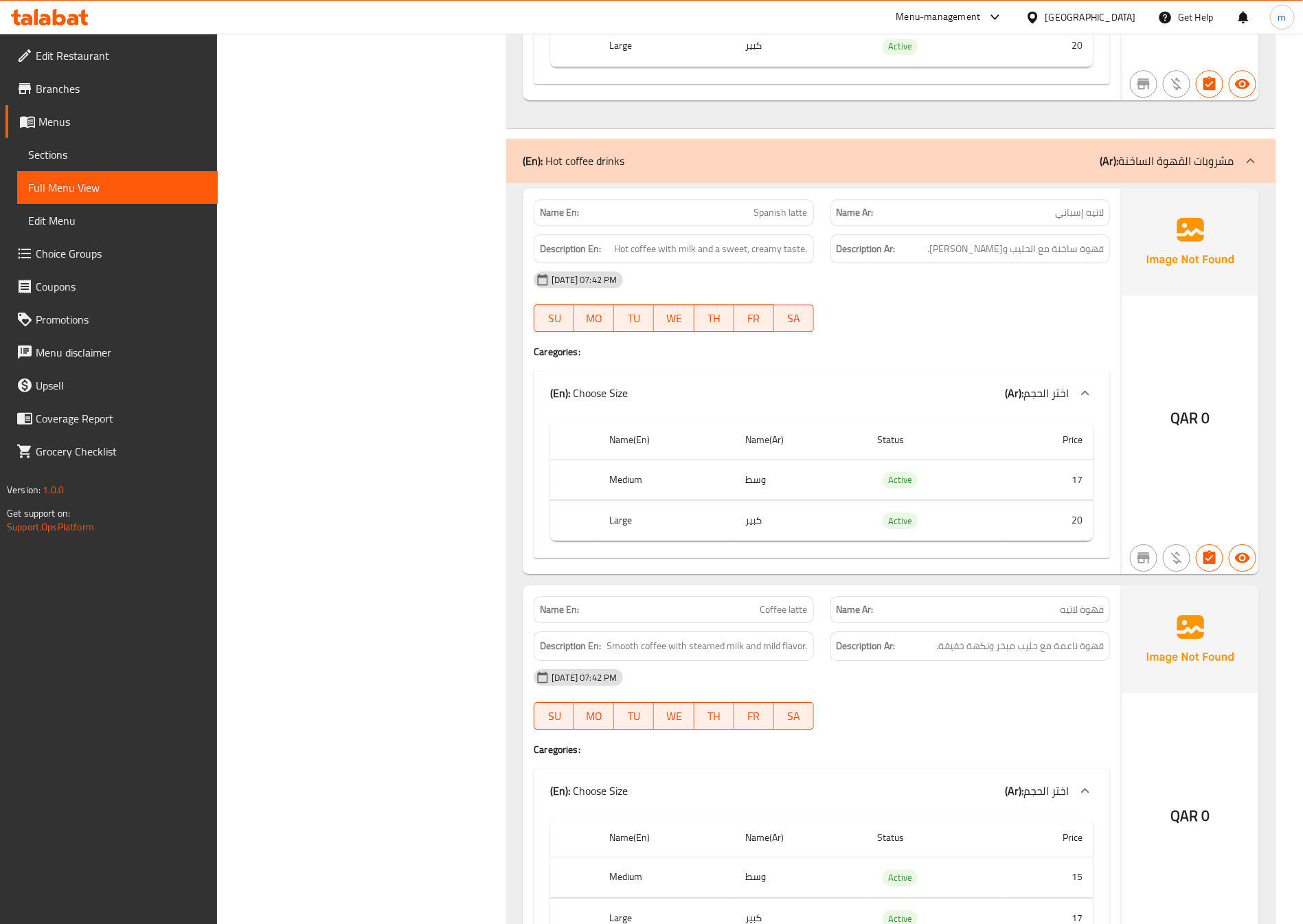
scroll to position [4432, 0]
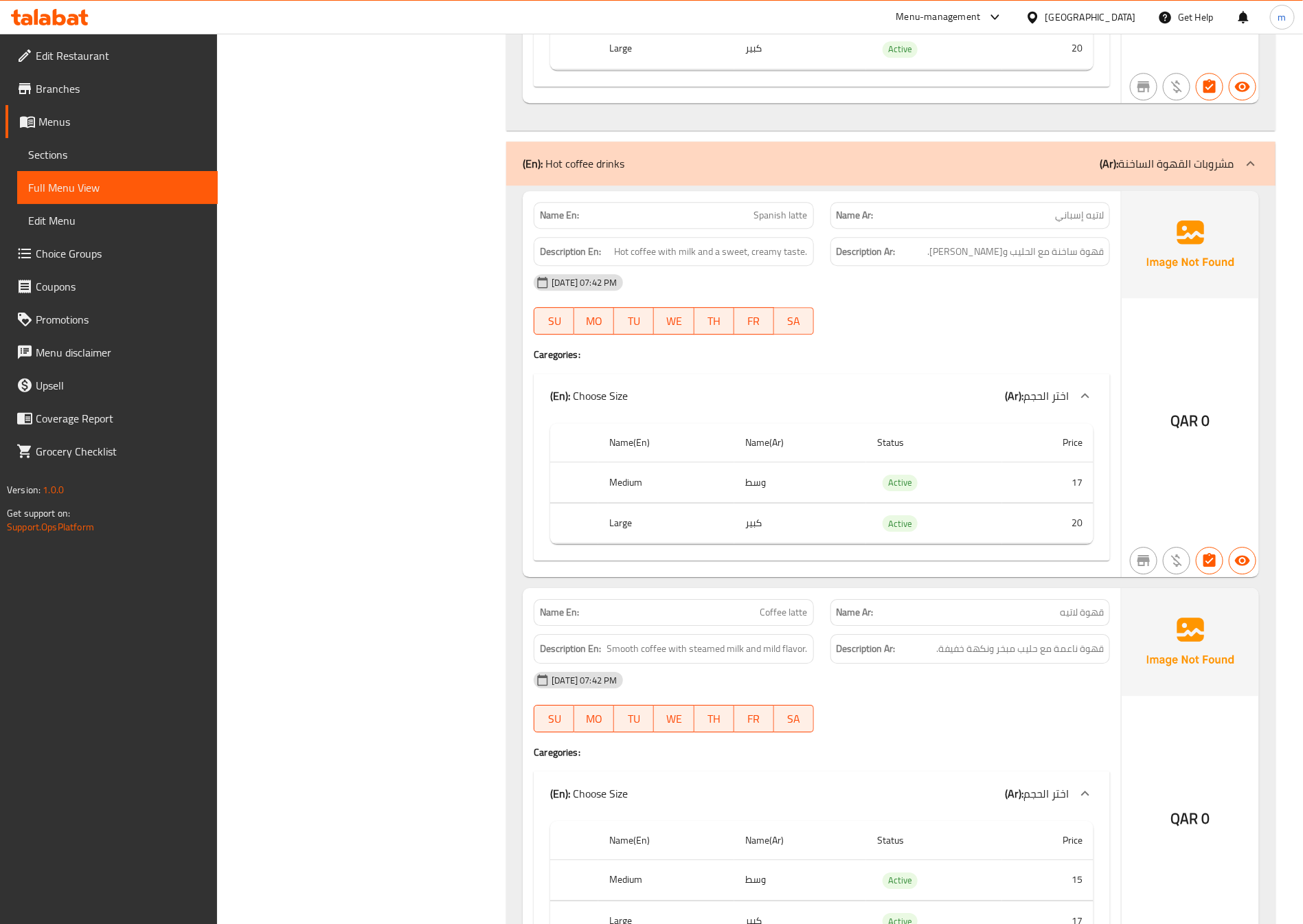
click at [634, 172] on div "(En): Hot coffee drinks (Ar): مشروبات القهوة الساخنة" at bounding box center [879, 164] width 712 height 17
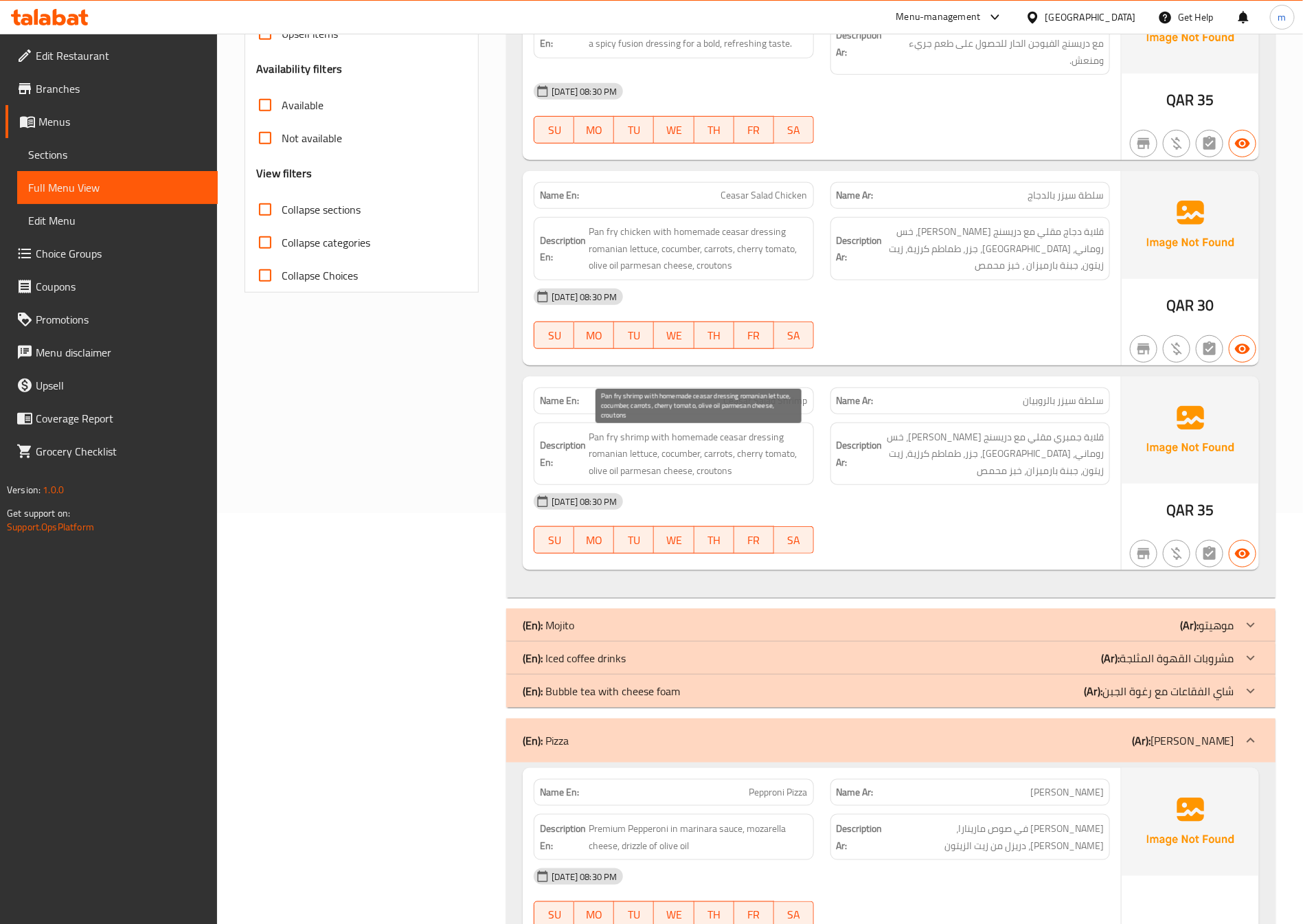
scroll to position [103, 0]
